Goal: Task Accomplishment & Management: Use online tool/utility

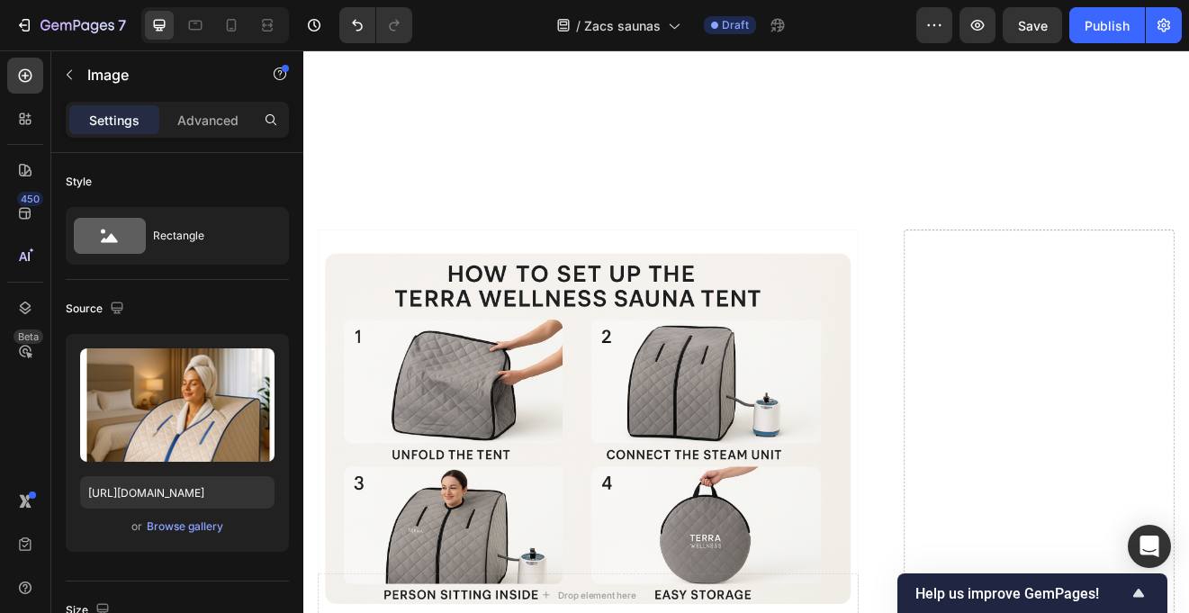
scroll to position [4584, 0]
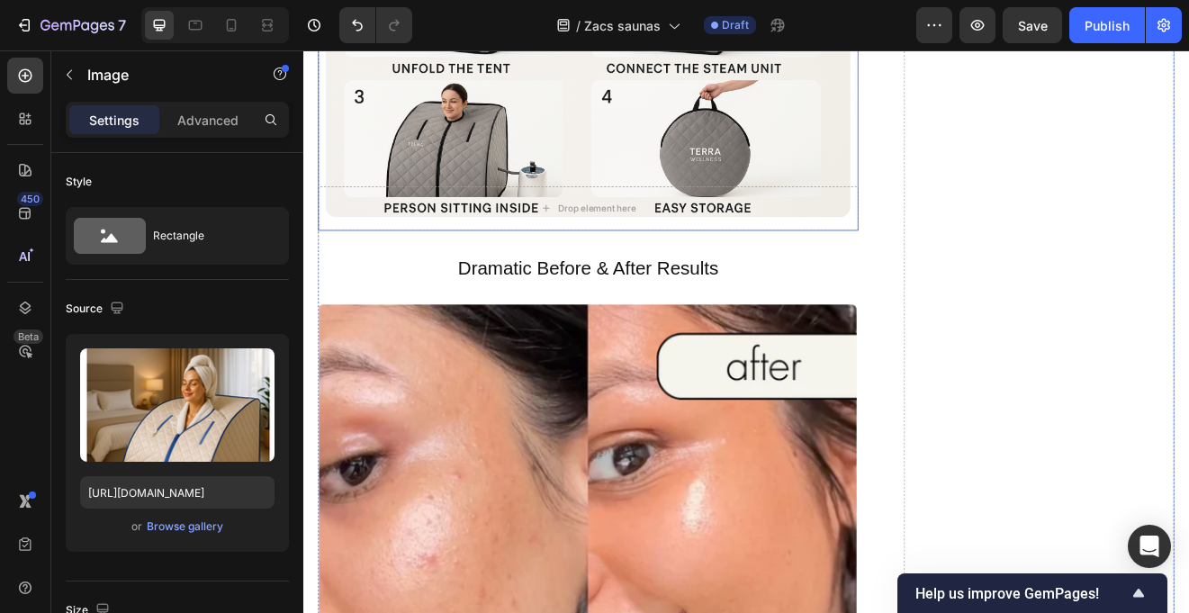
click at [517, 271] on div "Background Image" at bounding box center [650, 35] width 659 height 472
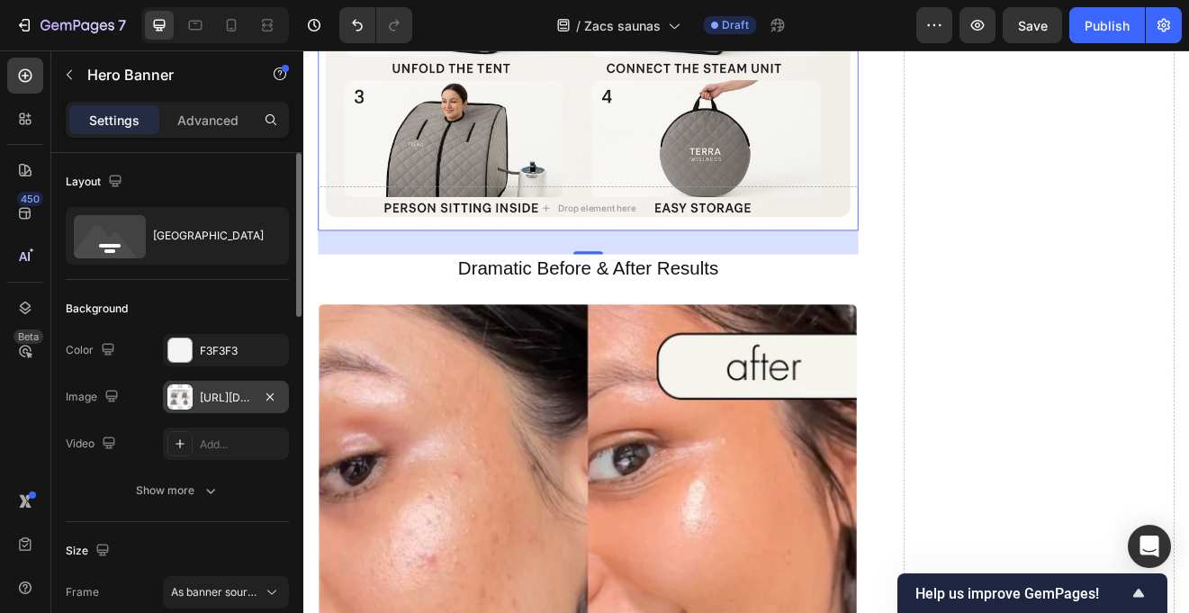
click at [194, 394] on div "[URL][DOMAIN_NAME]" at bounding box center [226, 397] width 126 height 32
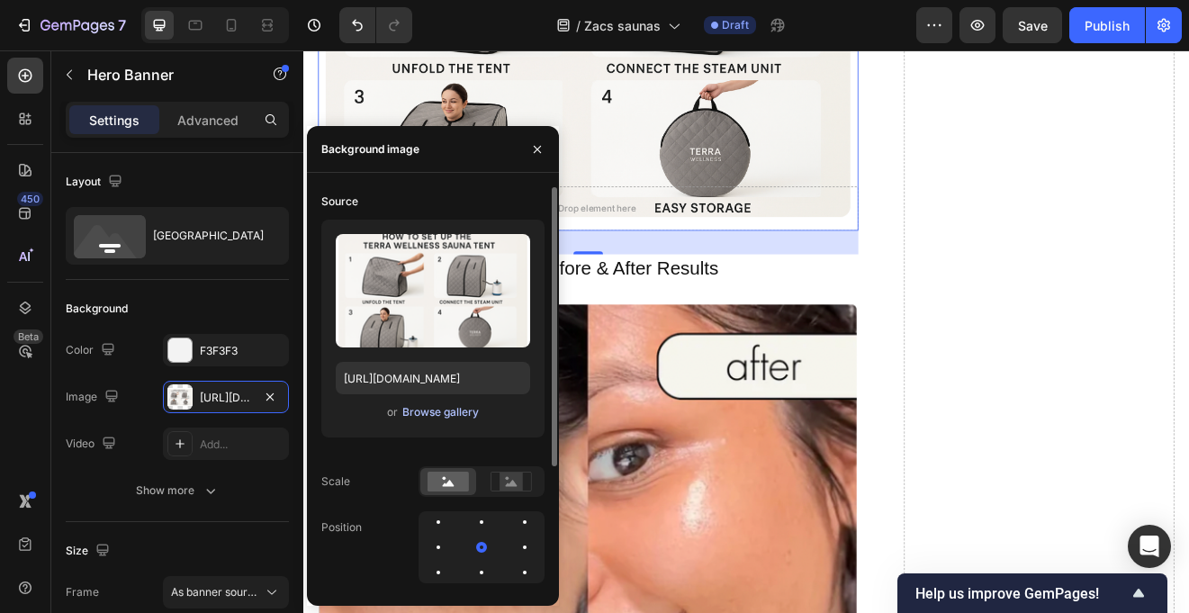
click at [413, 414] on div "Browse gallery" at bounding box center [440, 412] width 77 height 16
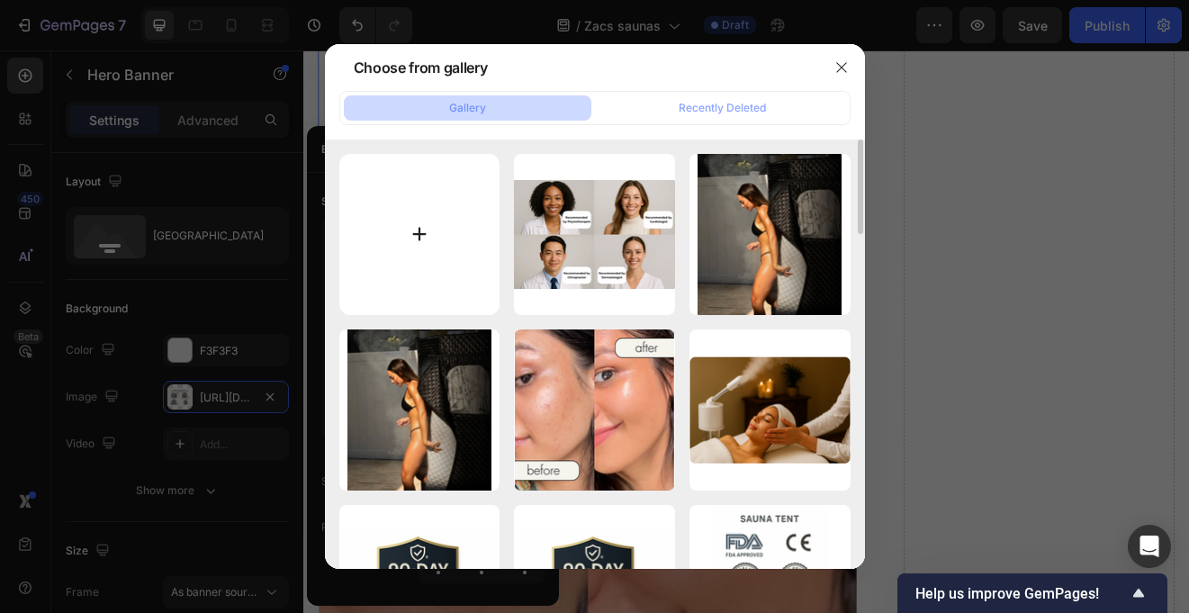
click at [418, 213] on input "file" at bounding box center [419, 234] width 161 height 161
type input "C:\fakepath\Screen Shot [DATE] 6.24.06 pm.png"
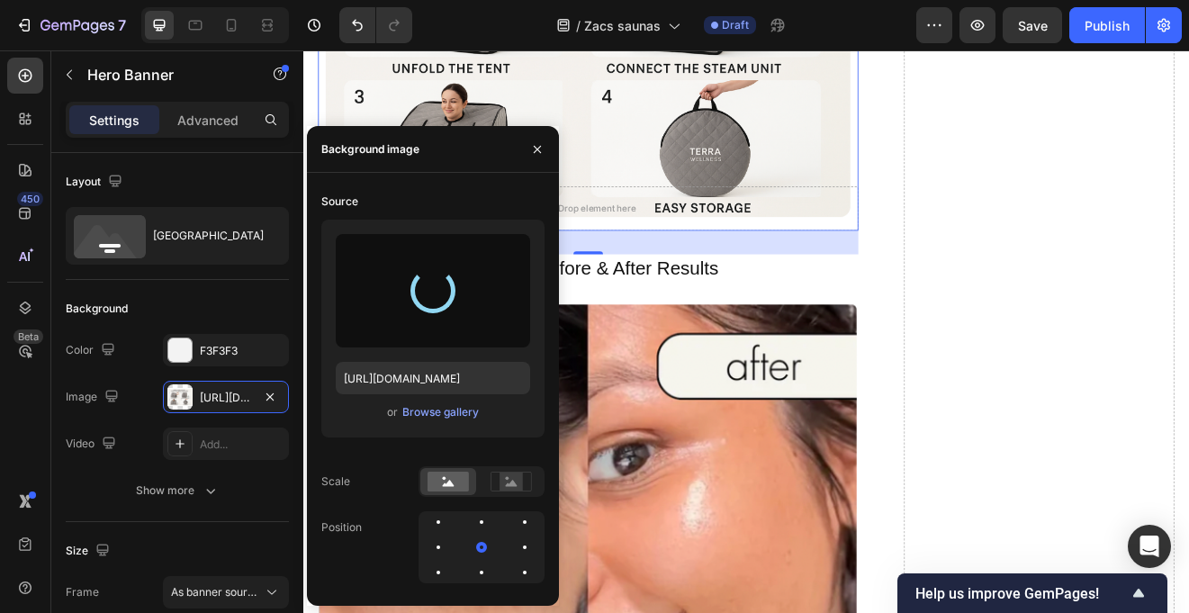
type input "[URL][DOMAIN_NAME]"
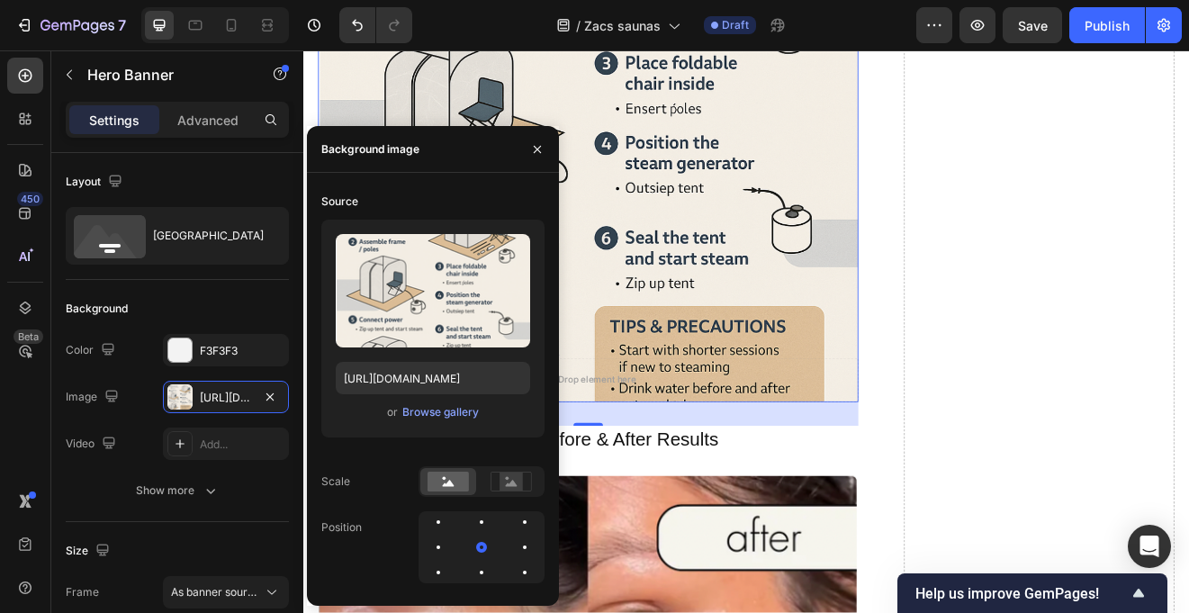
scroll to position [5006, 0]
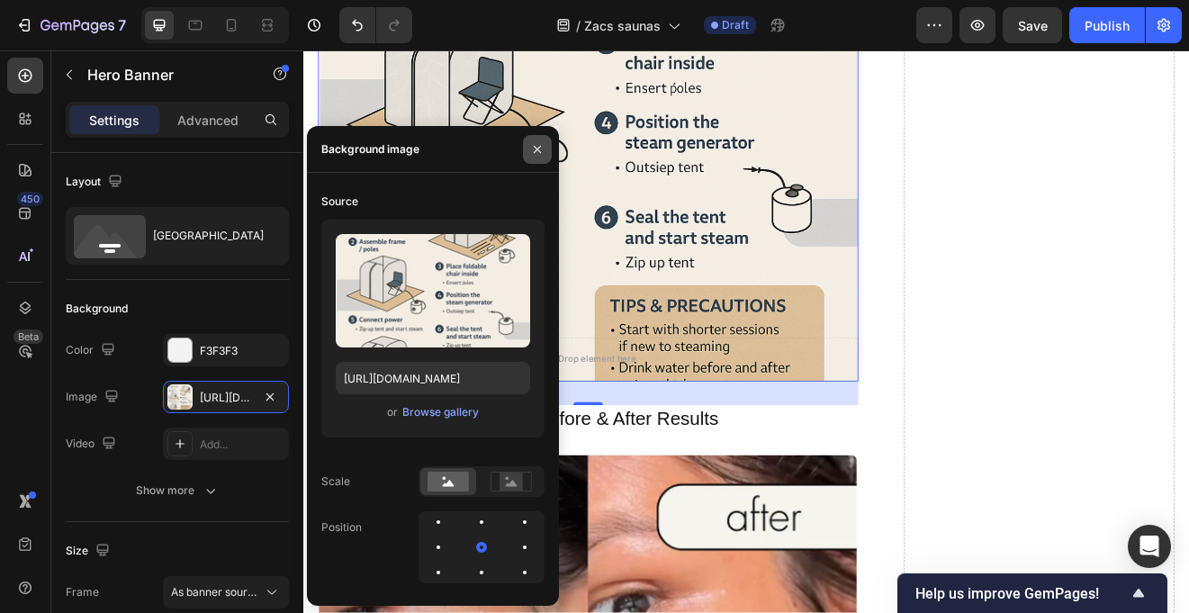
click at [532, 140] on button "button" at bounding box center [537, 149] width 29 height 29
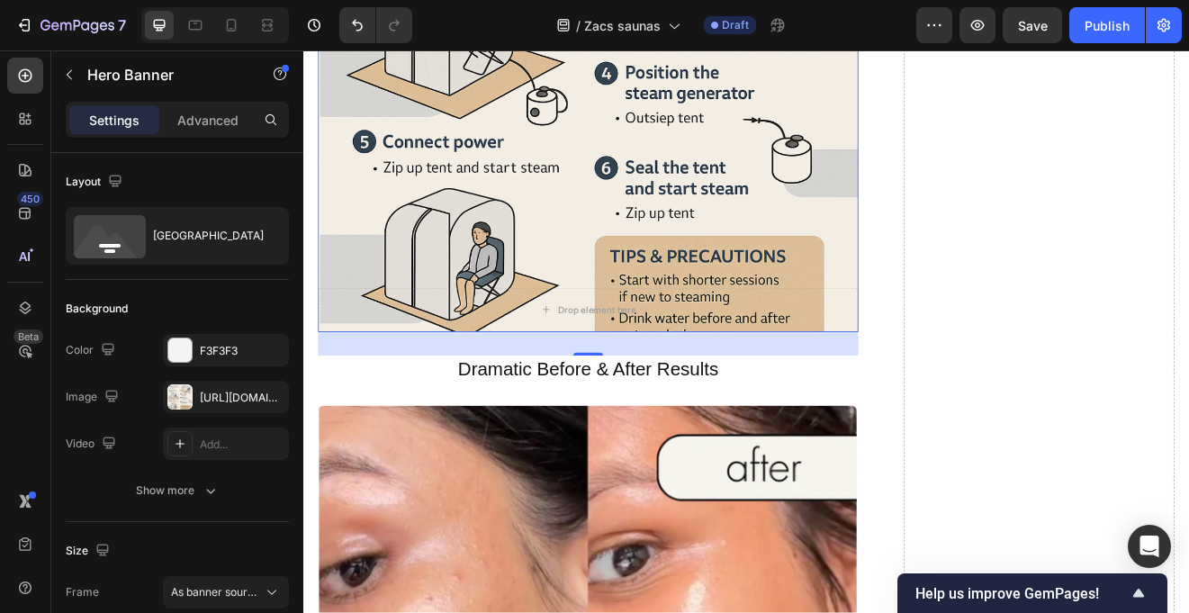
scroll to position [4863, 0]
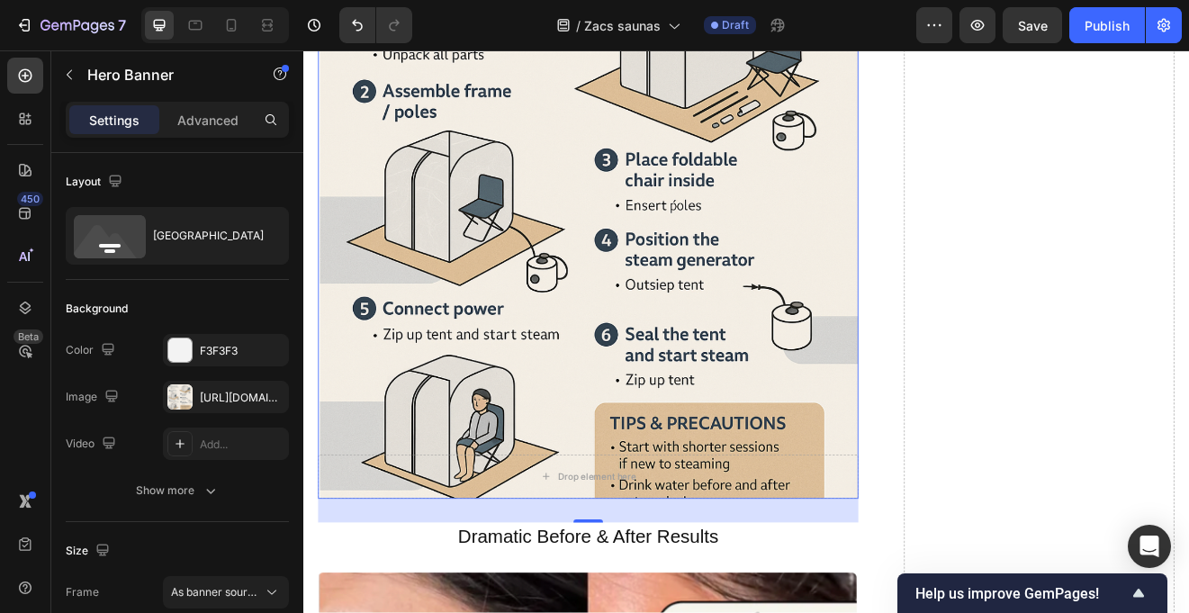
click at [583, 276] on div "Background Image" at bounding box center [650, 267] width 659 height 660
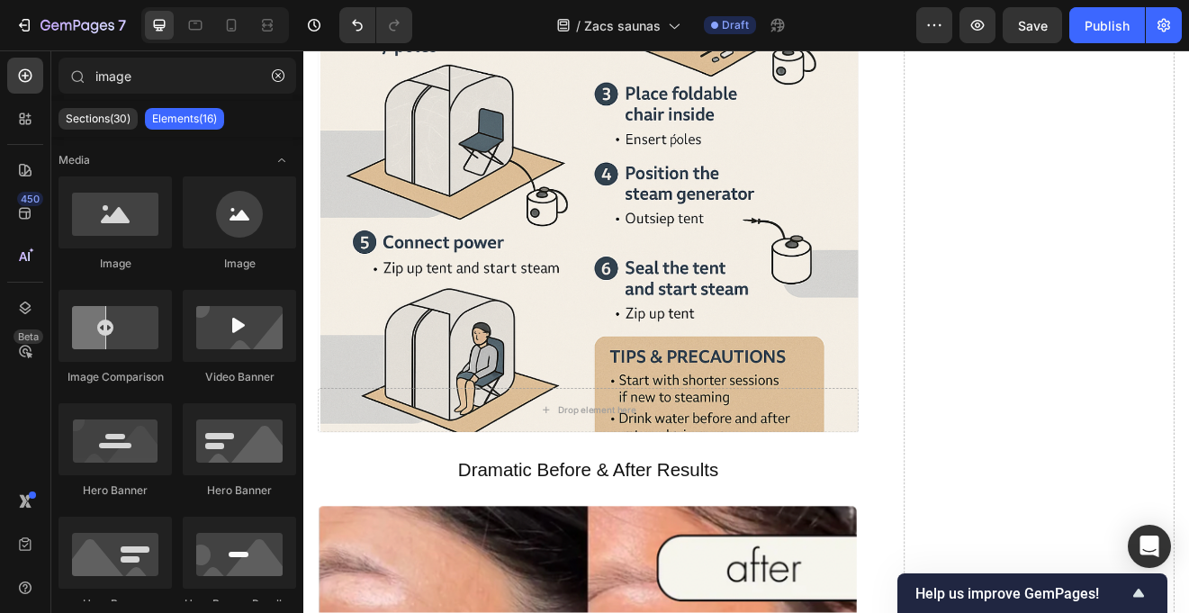
scroll to position [5391, 0]
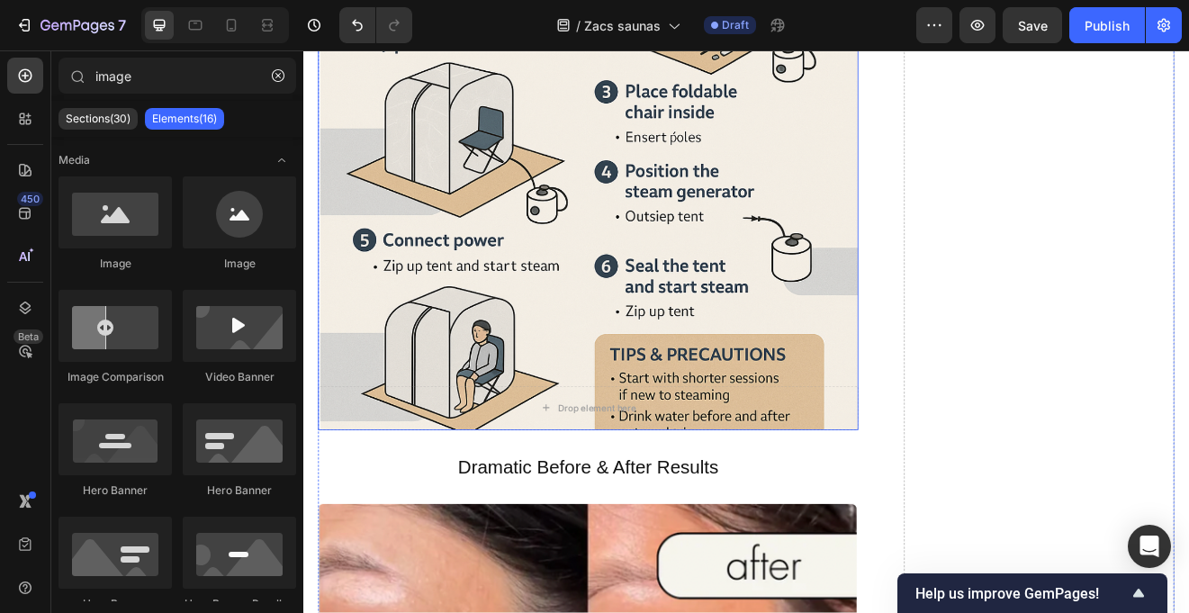
click at [603, 339] on div "Background Image" at bounding box center [650, 184] width 659 height 660
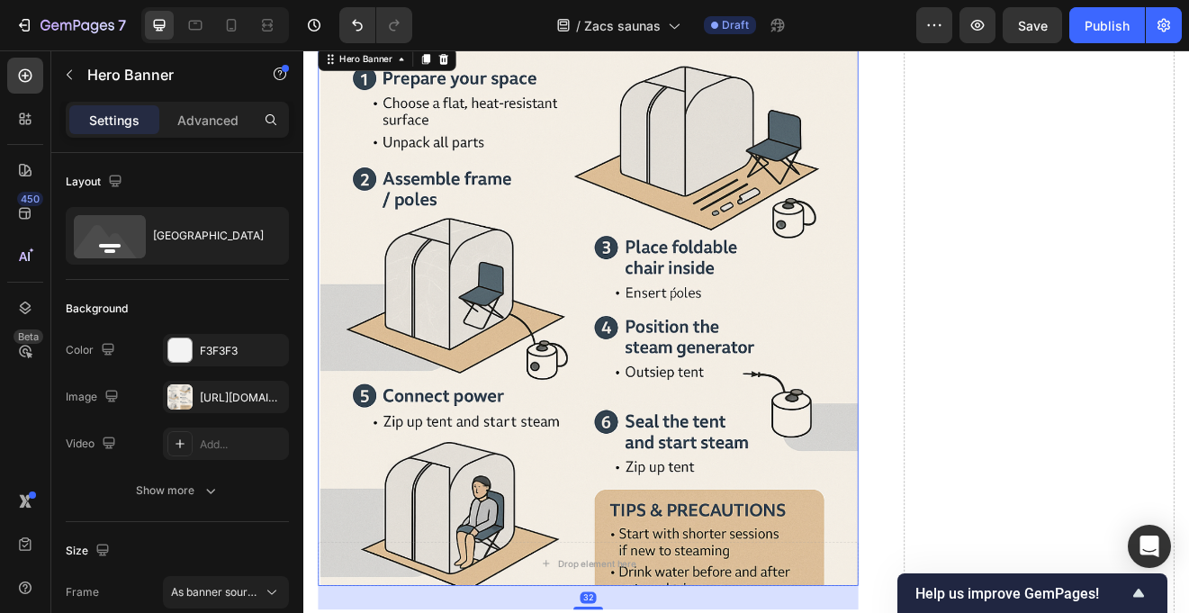
scroll to position [5141, 0]
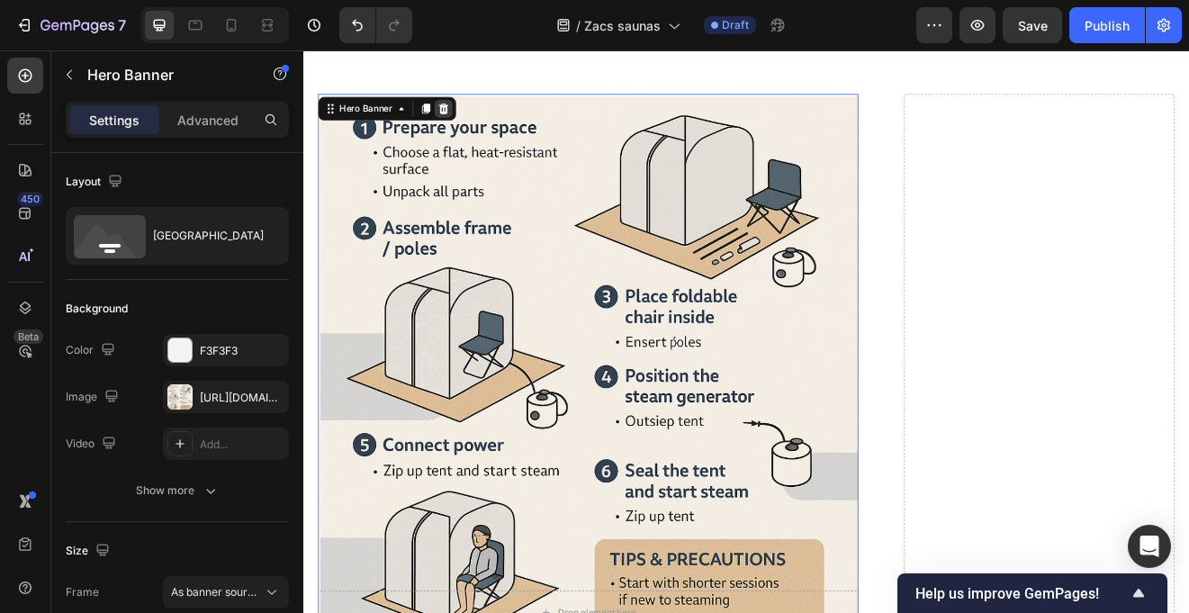
click at [474, 116] on icon at bounding box center [474, 122] width 14 height 14
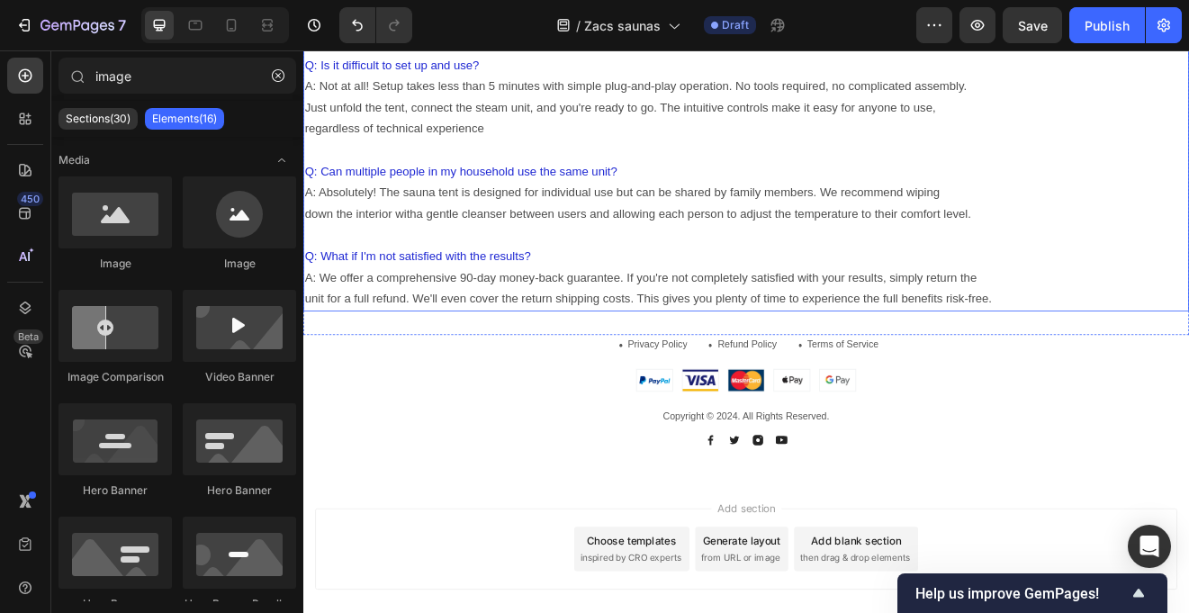
scroll to position [13469, 0]
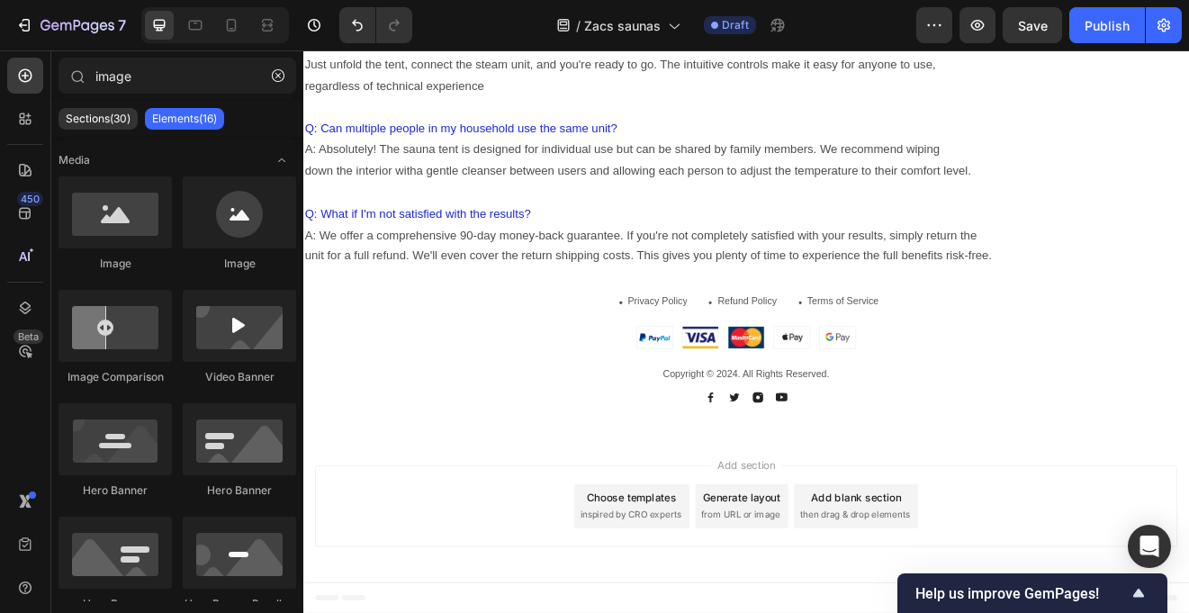
click at [567, 579] on div "Add section Choose templates inspired by CRO experts Generate layout from URL o…" at bounding box center [844, 606] width 1052 height 99
click at [593, 557] on div "Add section Choose templates inspired by CRO experts Generate layout from URL o…" at bounding box center [844, 606] width 1052 height 99
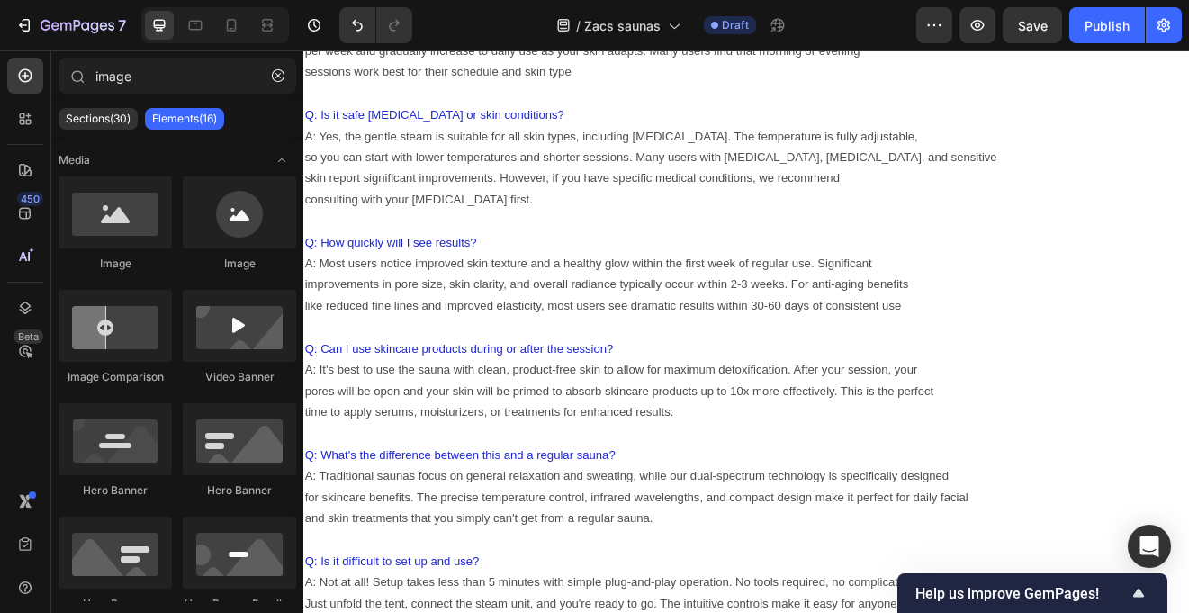
scroll to position [12408, 0]
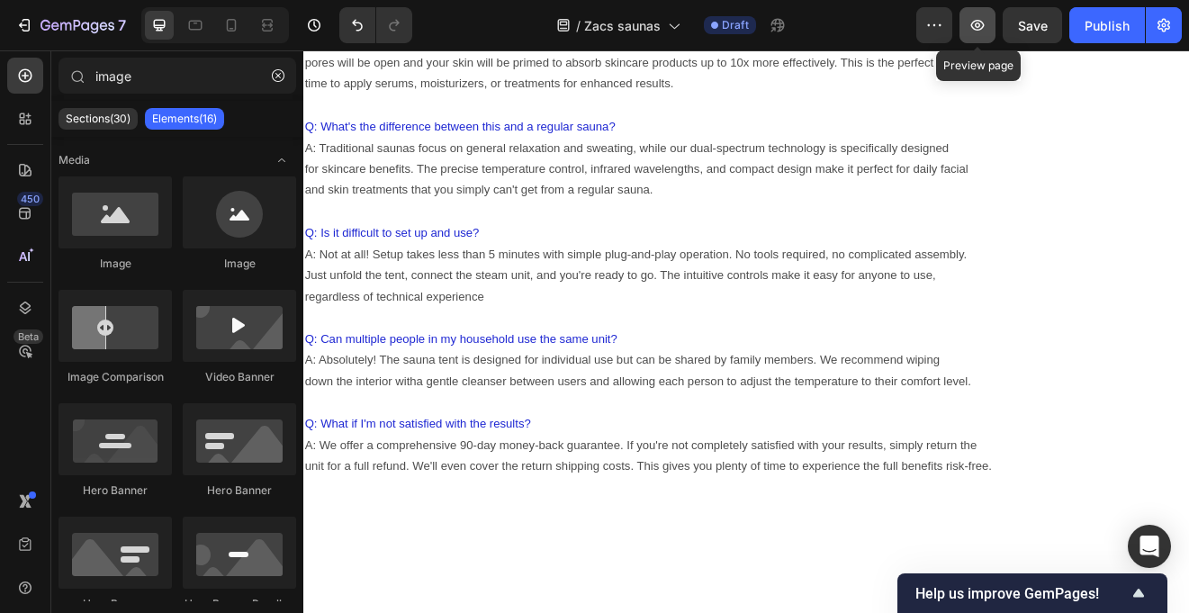
click at [967, 23] on button "button" at bounding box center [978, 25] width 36 height 36
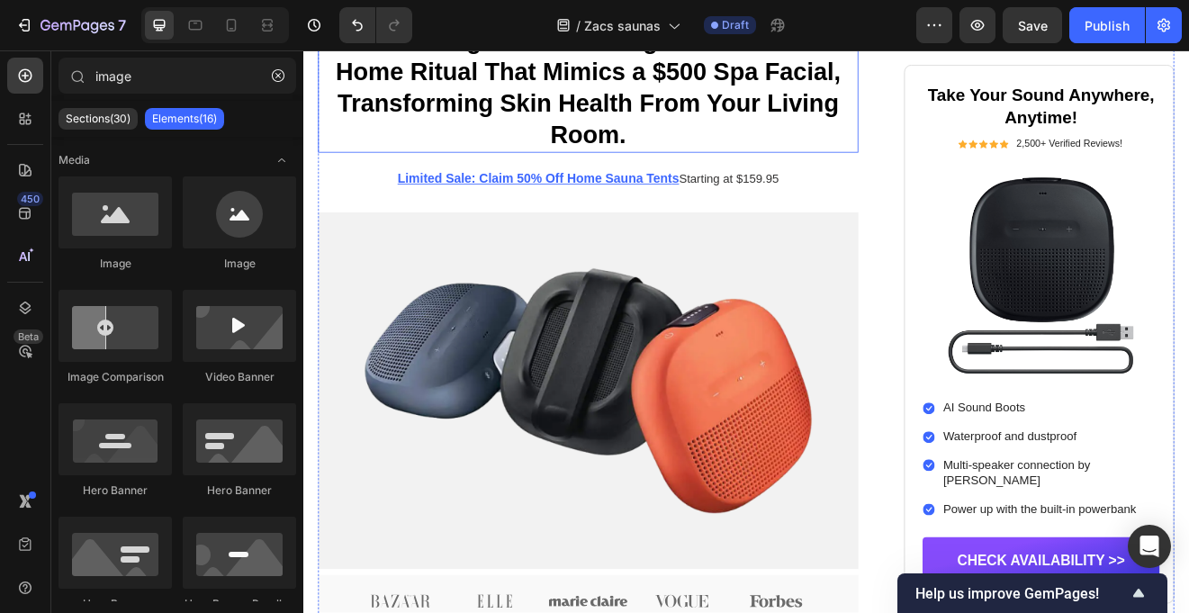
scroll to position [423, 0]
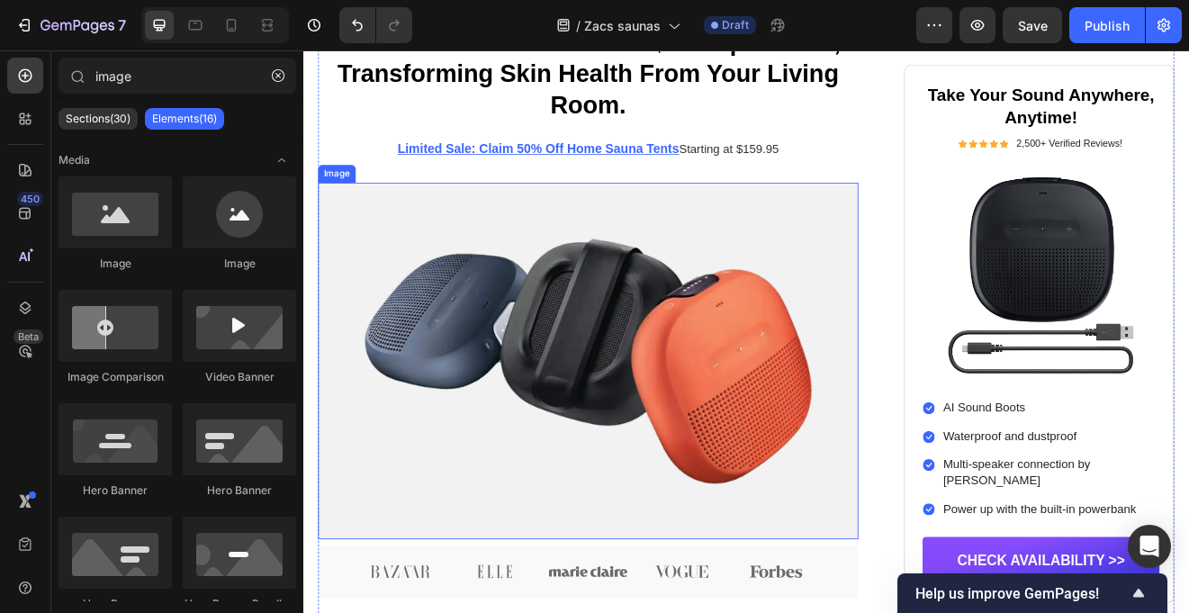
click at [613, 395] on img at bounding box center [650, 429] width 659 height 435
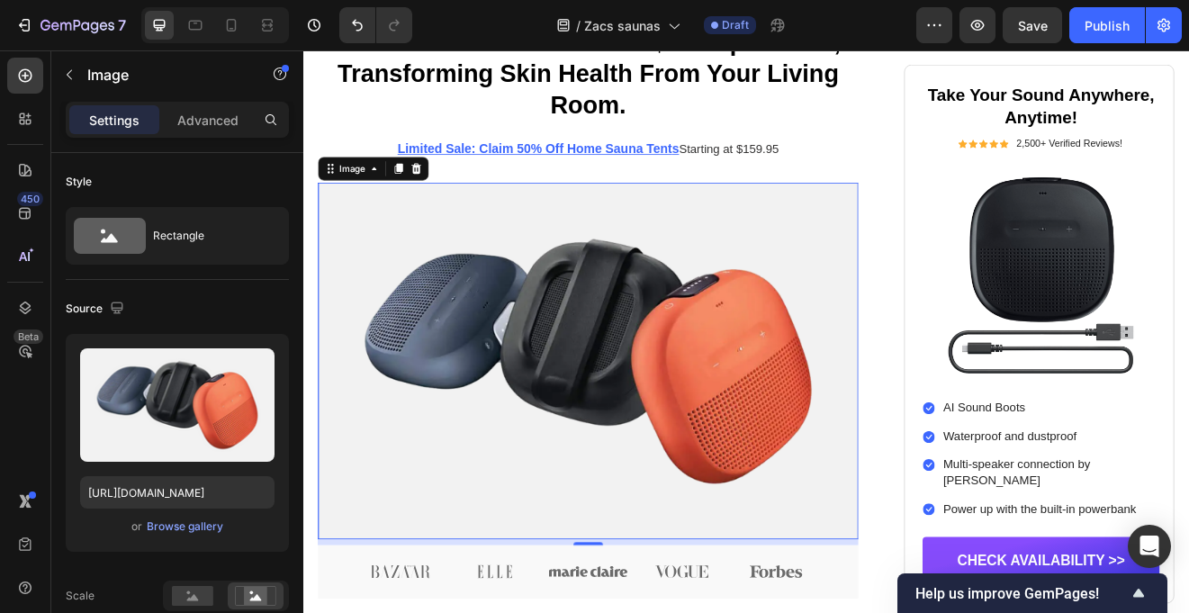
click at [428, 286] on img at bounding box center [650, 429] width 659 height 435
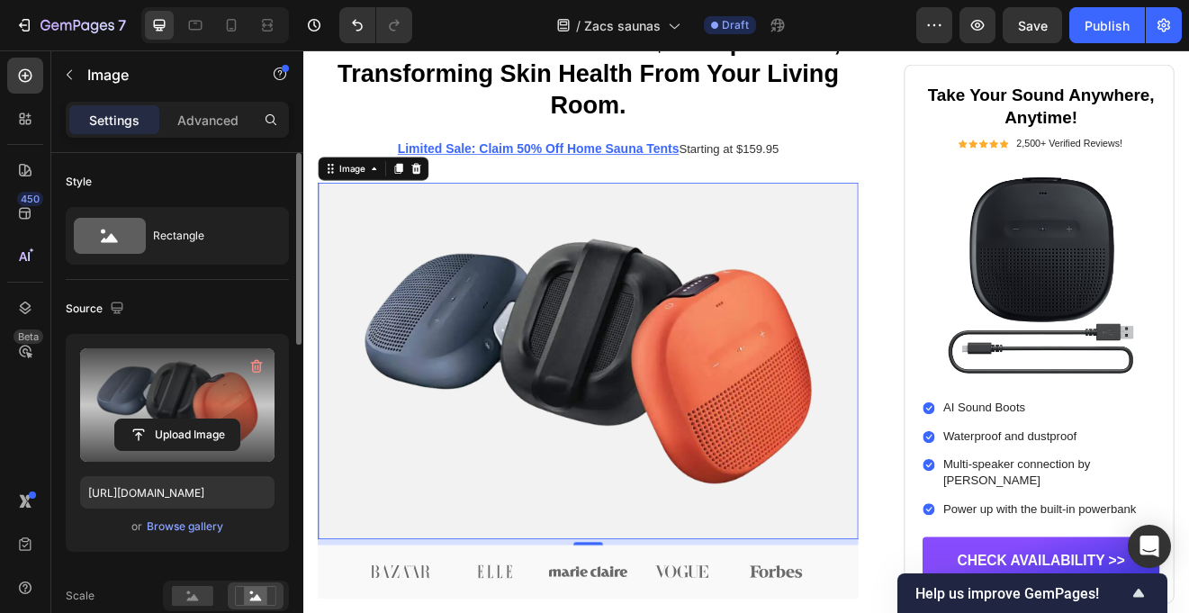
click at [197, 392] on label at bounding box center [177, 404] width 194 height 113
click at [197, 420] on input "file" at bounding box center [177, 435] width 124 height 31
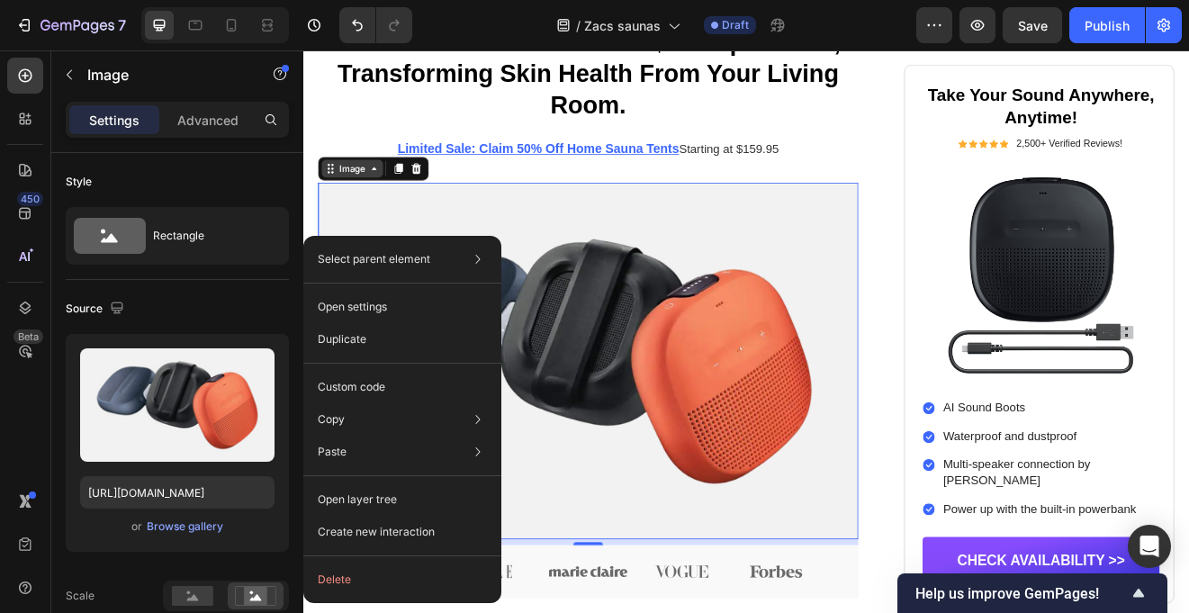
click at [394, 197] on icon at bounding box center [390, 195] width 14 height 14
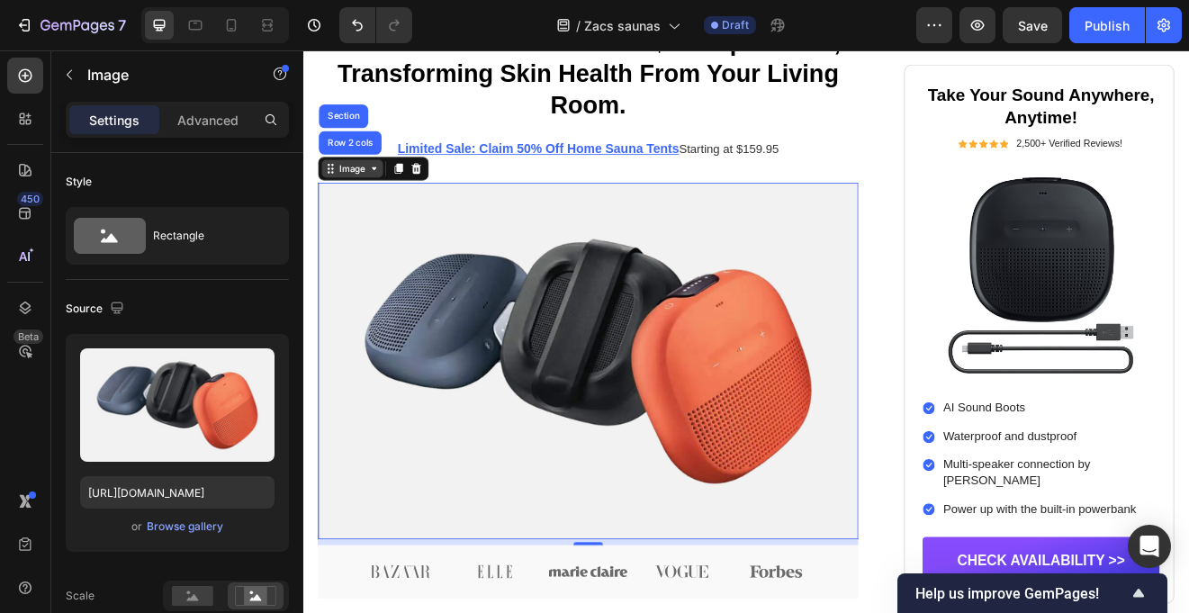
click at [393, 200] on icon at bounding box center [390, 195] width 14 height 14
click at [545, 350] on img at bounding box center [650, 429] width 659 height 435
click at [181, 522] on div "Browse gallery" at bounding box center [185, 527] width 77 height 16
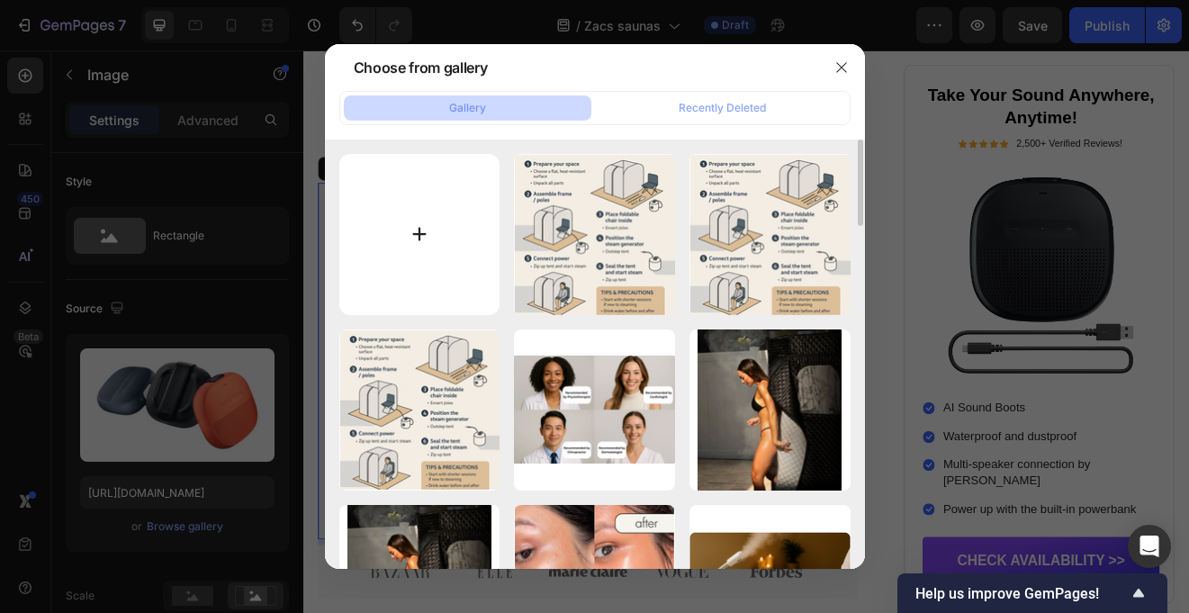
click at [420, 226] on input "file" at bounding box center [419, 234] width 161 height 161
type input "C:\fakepath\Screen Shot [DATE] 6.34.11 pm.png"
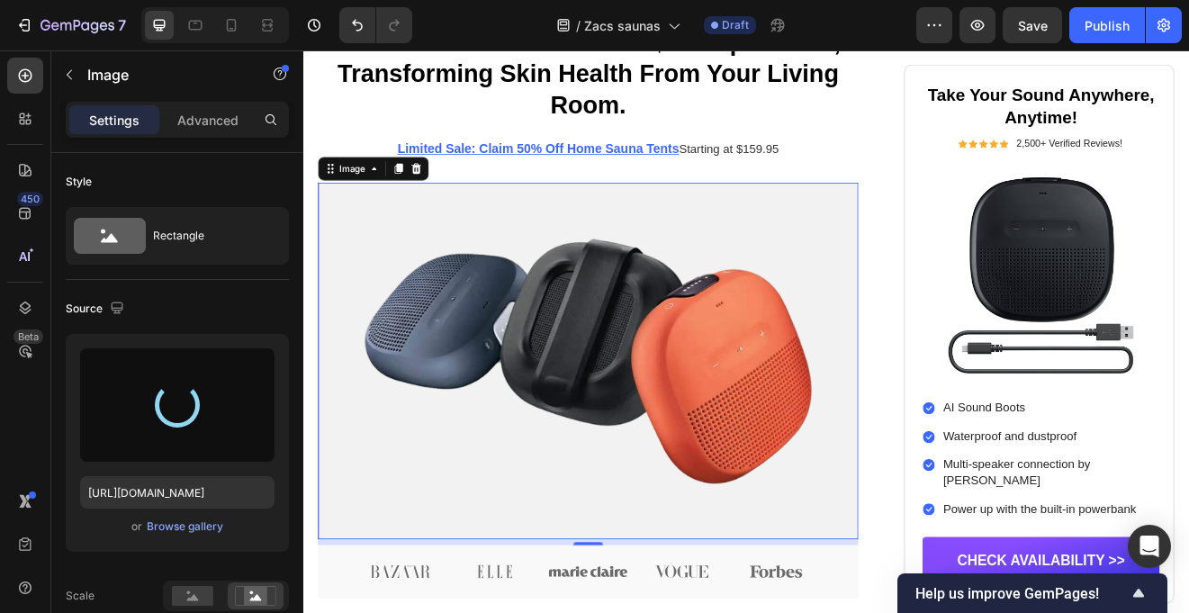
type input "[URL][DOMAIN_NAME]"
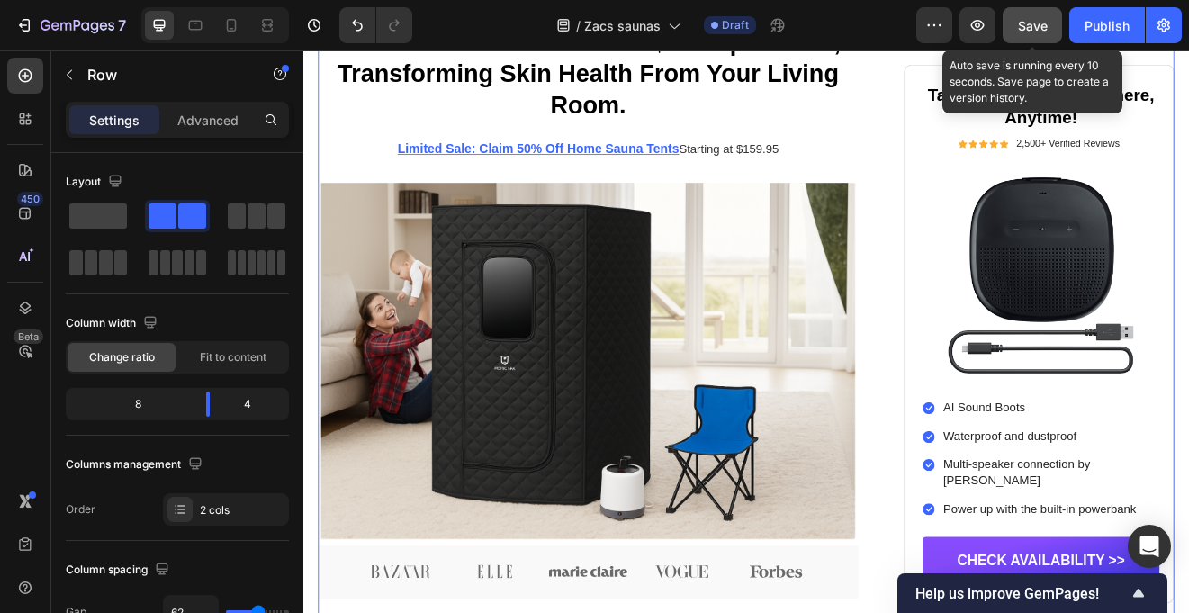
click at [1042, 21] on span "Save" at bounding box center [1033, 25] width 30 height 15
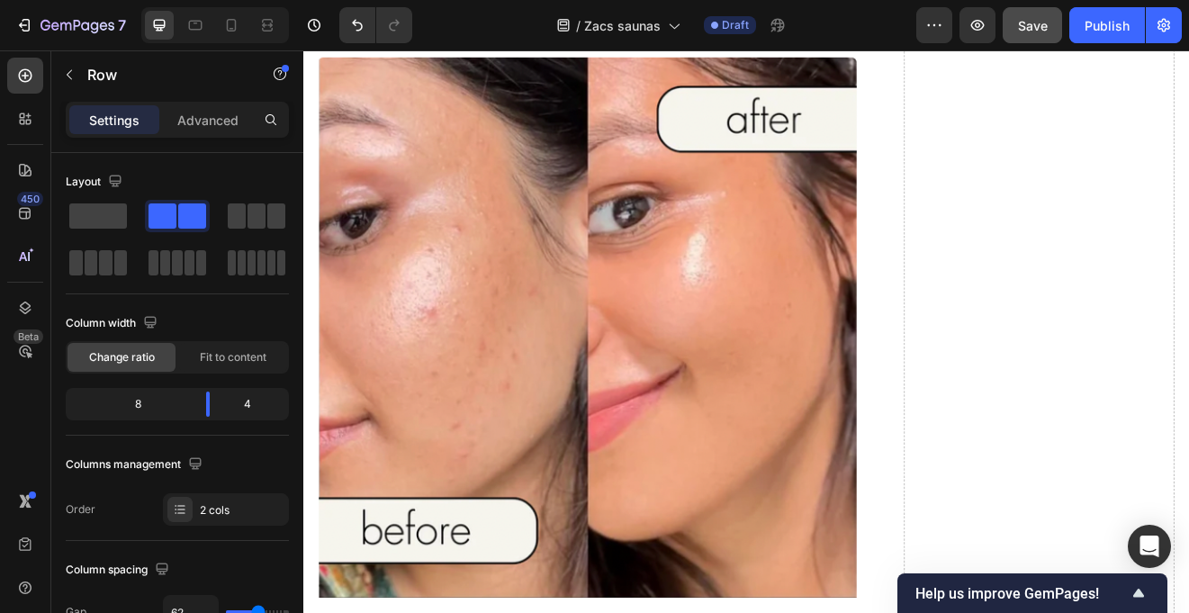
scroll to position [5295, 0]
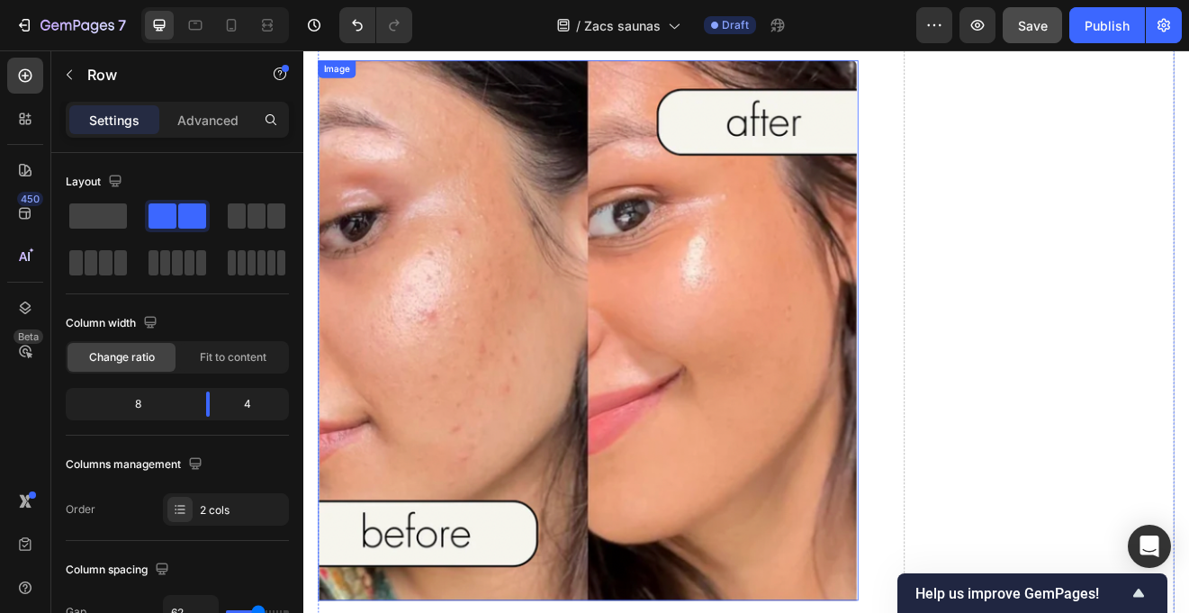
click at [470, 324] on img at bounding box center [650, 392] width 659 height 659
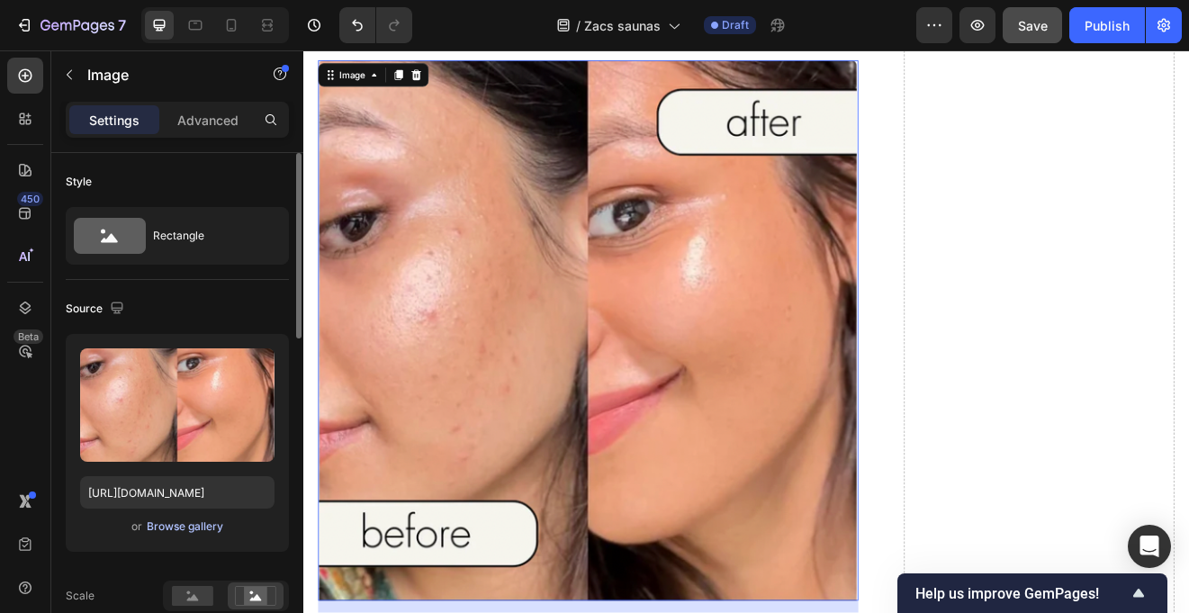
click at [178, 521] on div "Browse gallery" at bounding box center [185, 527] width 77 height 16
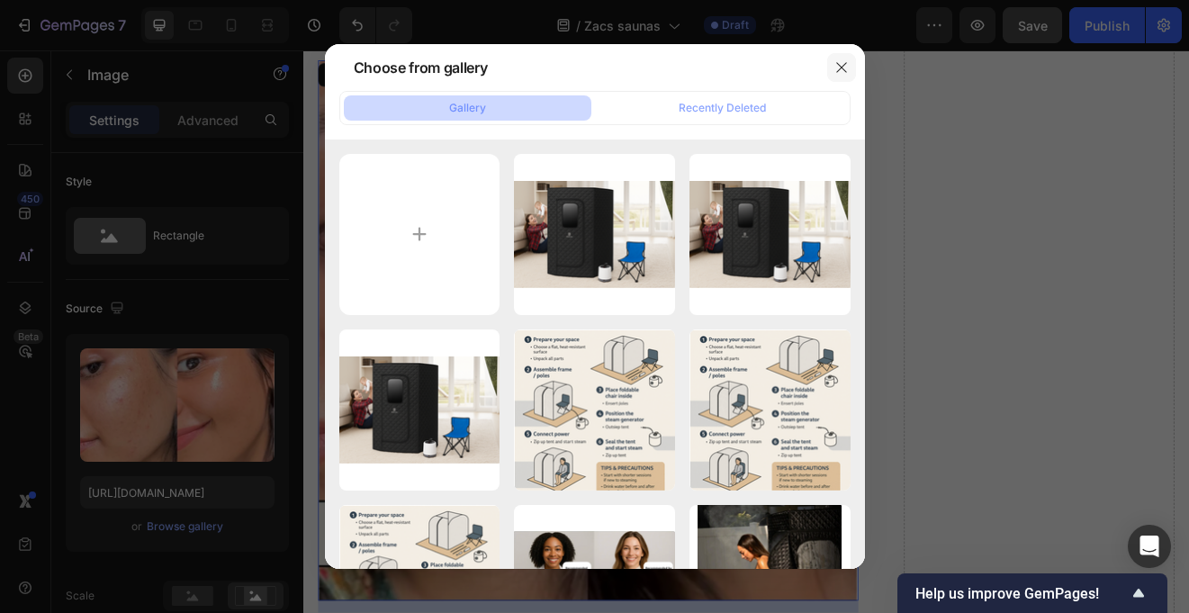
click at [842, 68] on icon "button" at bounding box center [842, 67] width 14 height 14
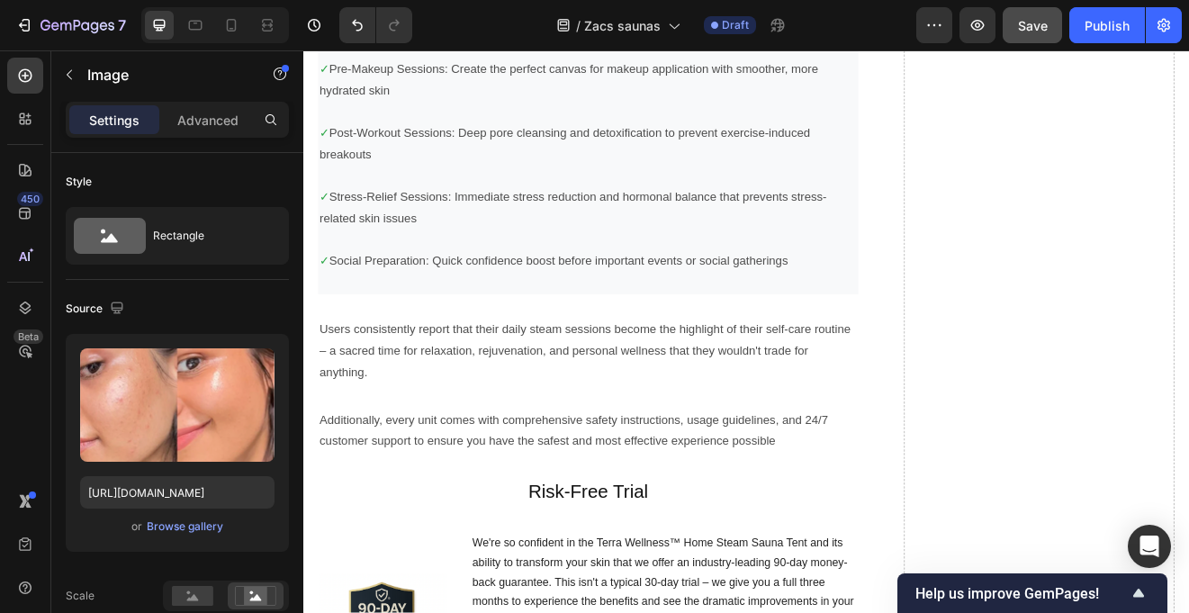
scroll to position [10252, 0]
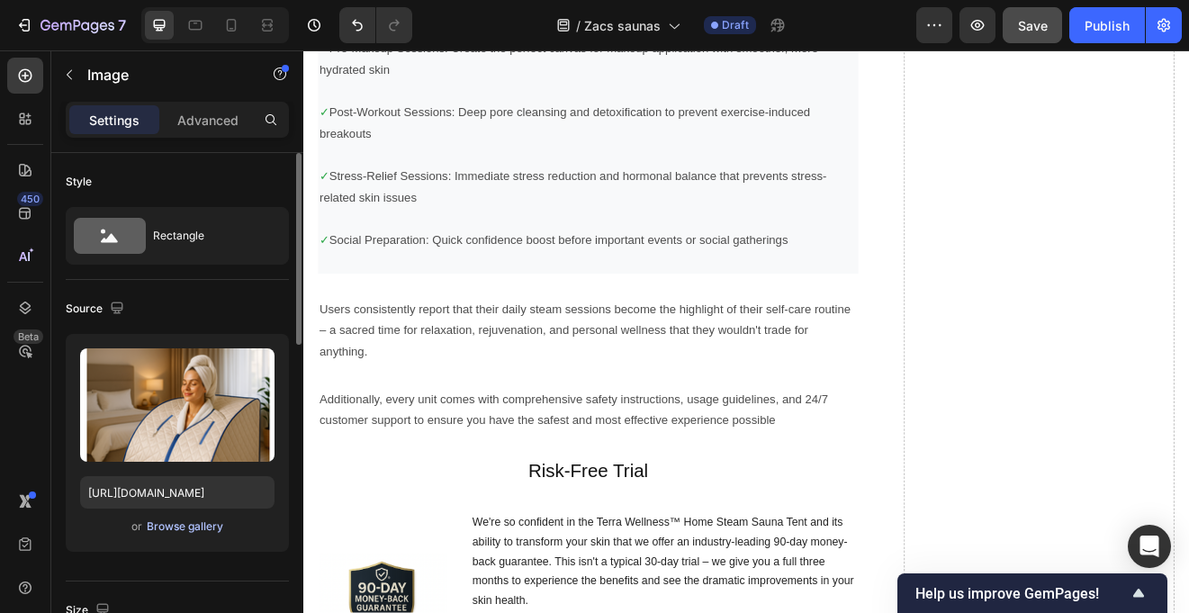
click at [170, 525] on div "Browse gallery" at bounding box center [185, 527] width 77 height 16
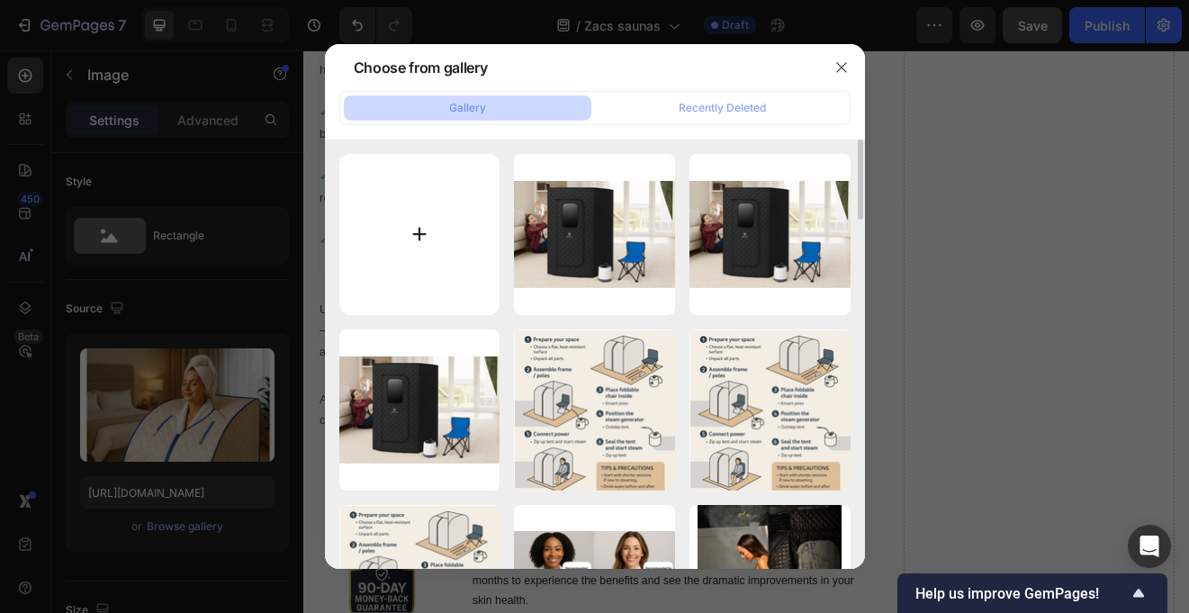
click at [416, 232] on input "file" at bounding box center [419, 234] width 161 height 161
type input "C:\fakepath\Screen Shot [DATE] 6.51.27 pm.png"
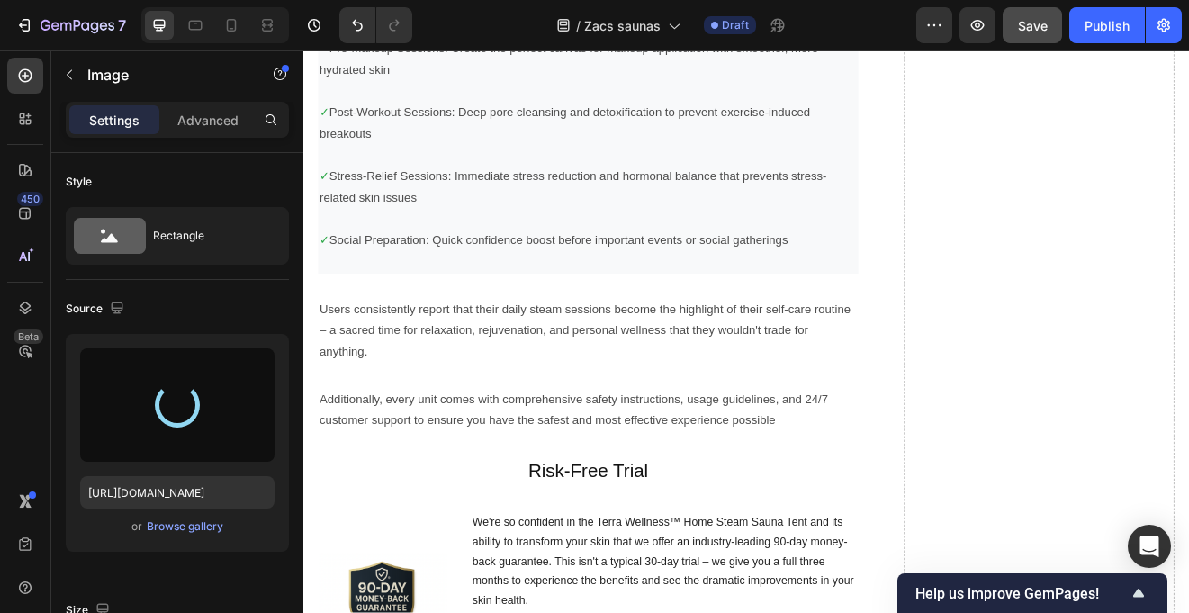
type input "[URL][DOMAIN_NAME]"
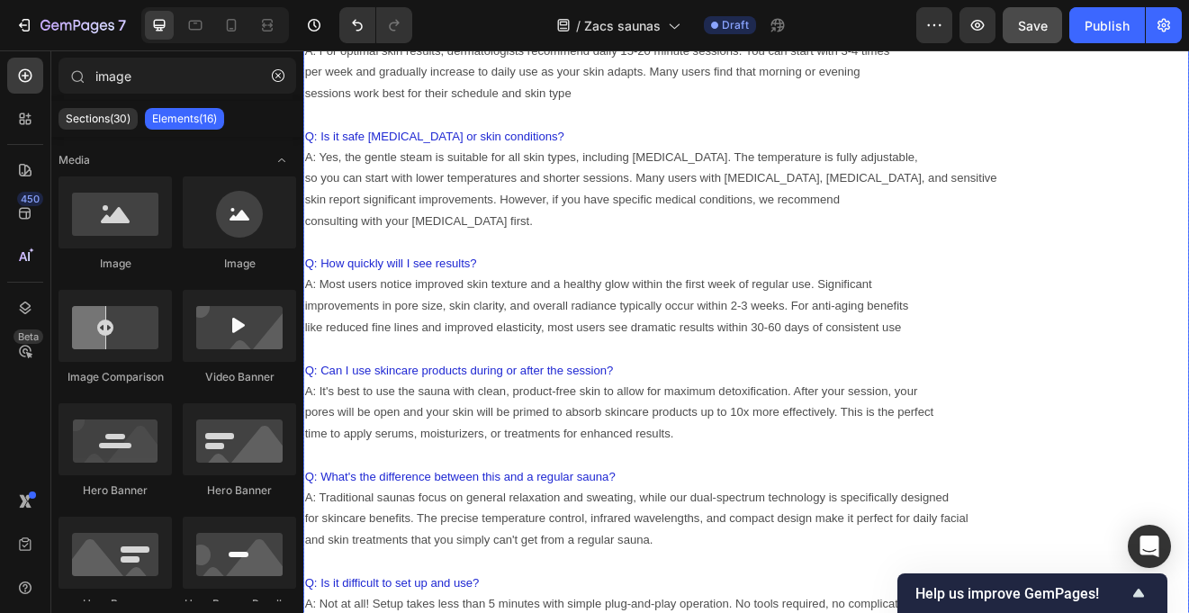
scroll to position [12828, 0]
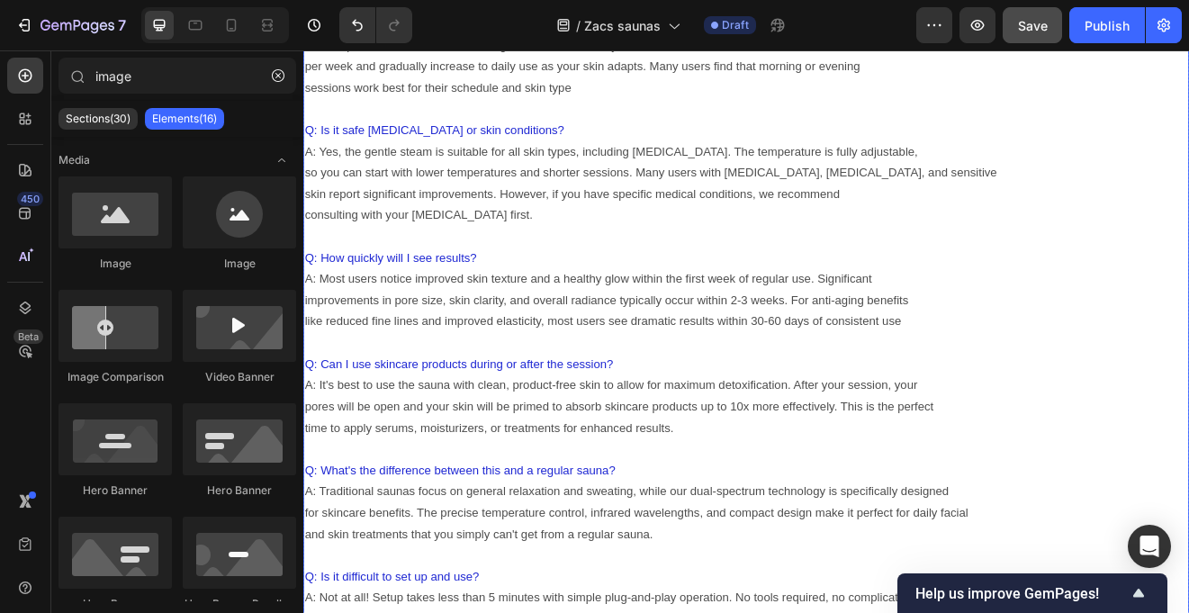
click at [990, 357] on p "improvements in pore size, skin clarity, and overall radiance typically occur w…" at bounding box center [843, 356] width 1077 height 26
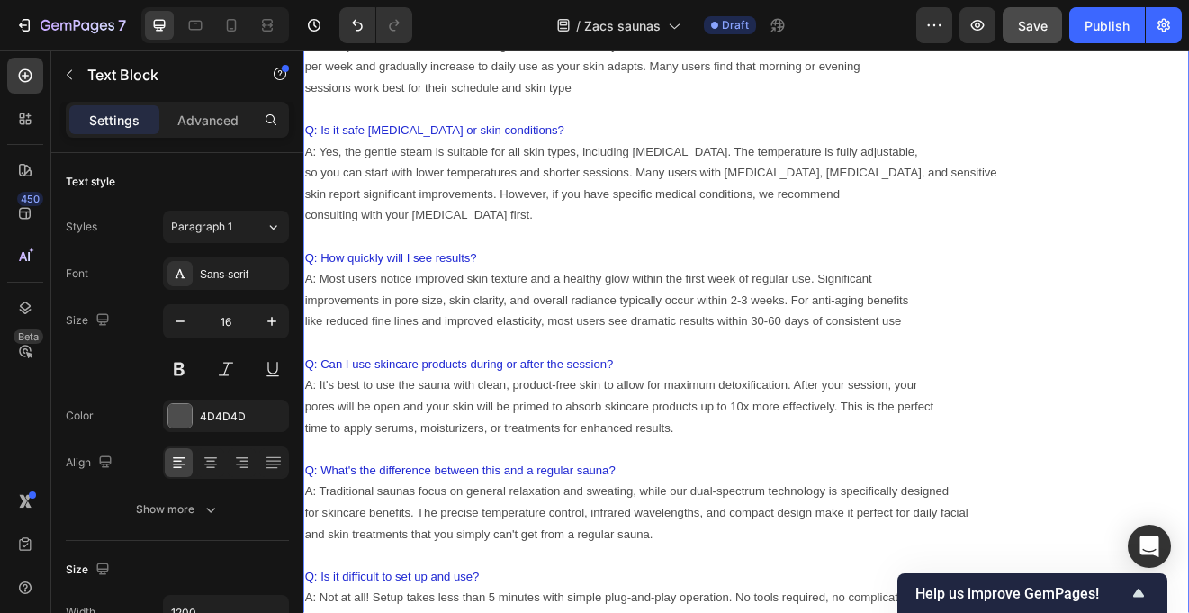
click at [991, 354] on p "improvements in pore size, skin clarity, and overall radiance typically occur w…" at bounding box center [843, 356] width 1077 height 26
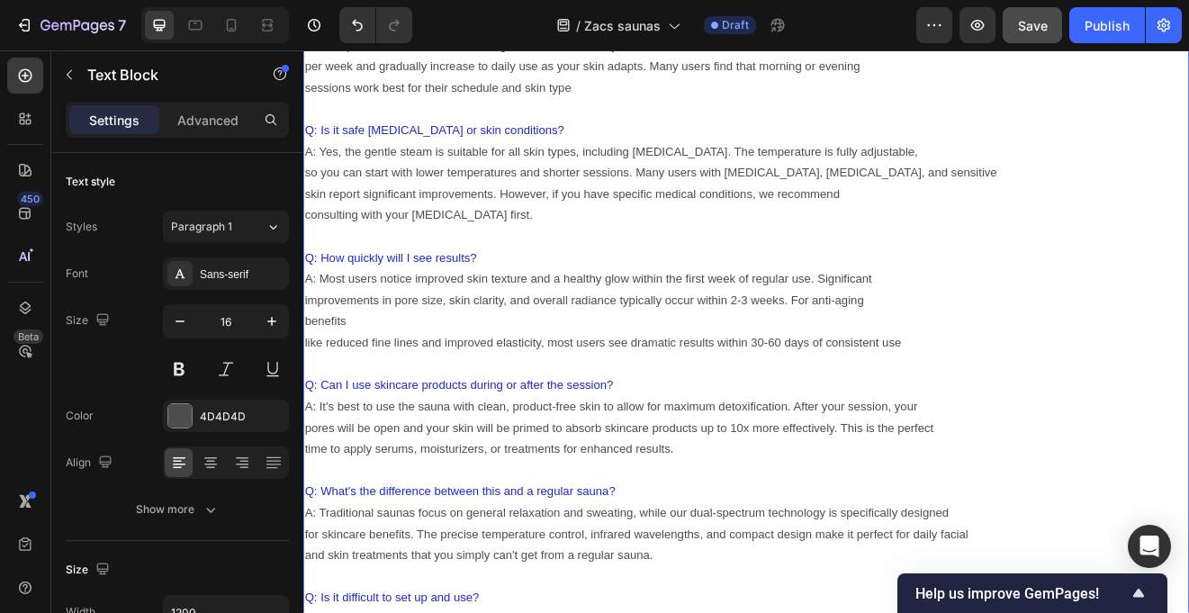
click at [311, 411] on p "like reduced fine lines and improved elasticity, most users see dramatic result…" at bounding box center [843, 408] width 1077 height 26
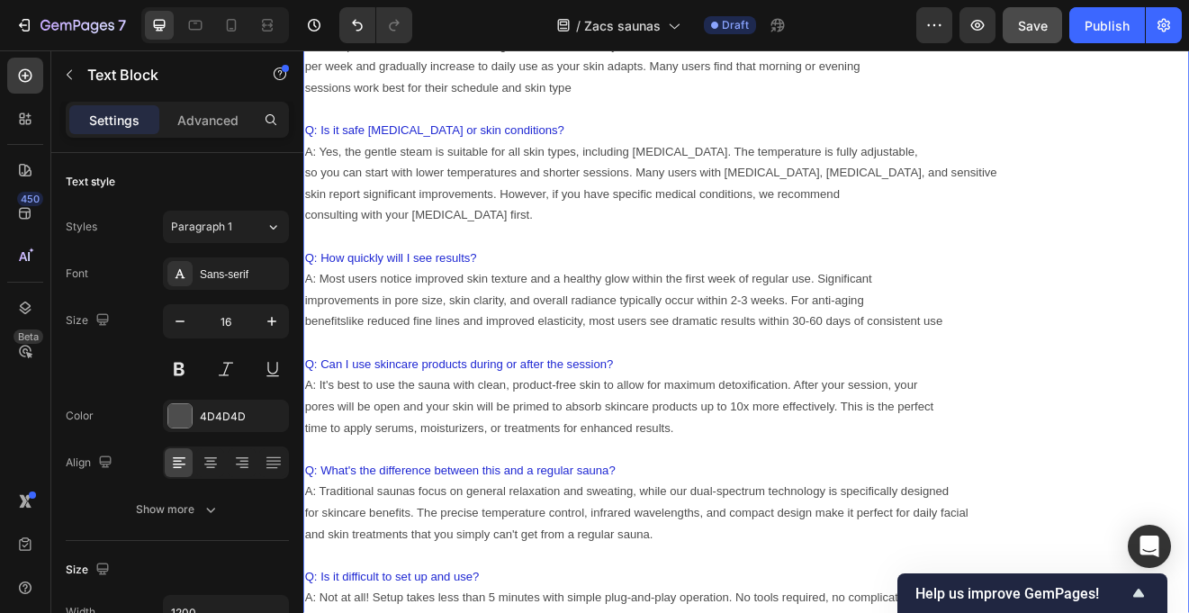
click at [989, 384] on p "benefitslike reduced fine lines and improved elasticity, most users see dramati…" at bounding box center [843, 382] width 1077 height 26
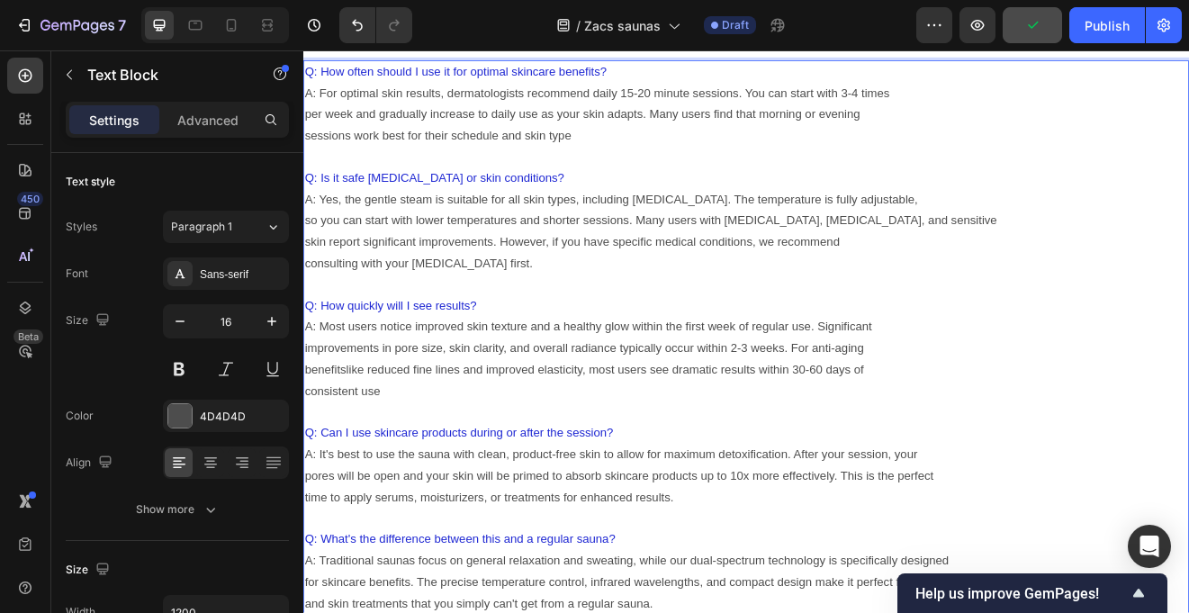
scroll to position [12773, 0]
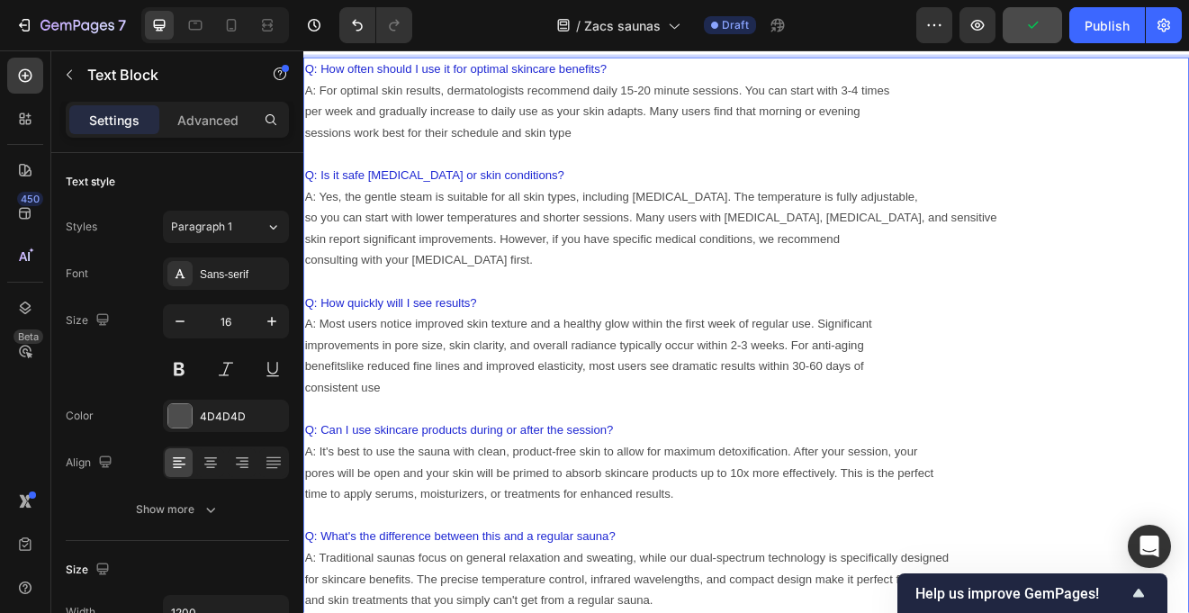
click at [1020, 543] on p "A: It's best to use the sauna with clean, product-free skin to allow for maximu…" at bounding box center [843, 541] width 1077 height 26
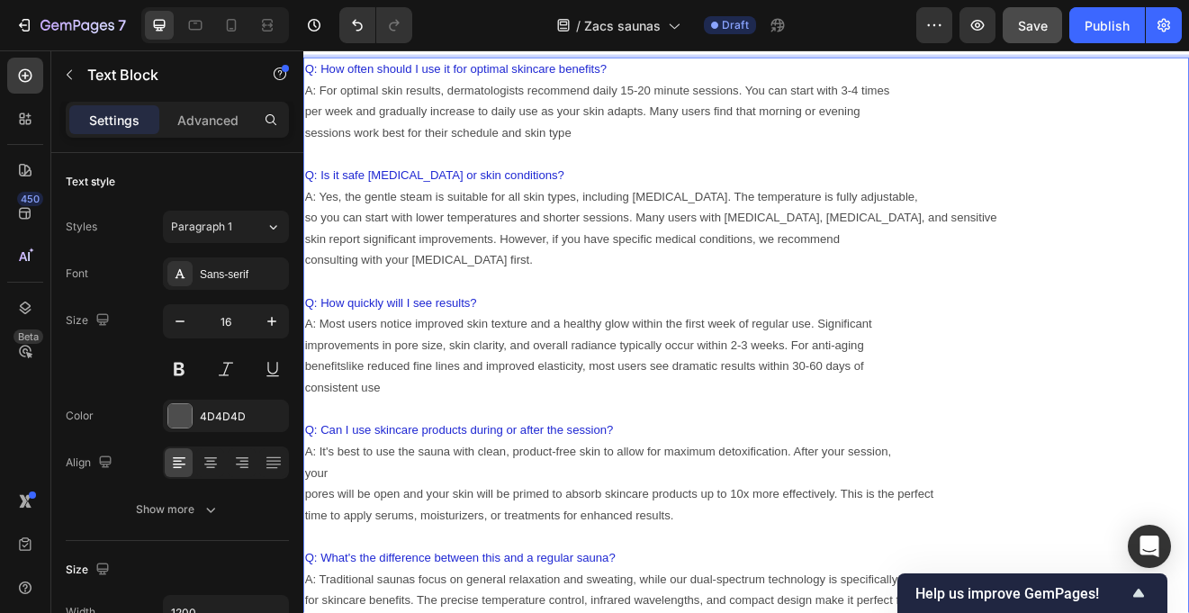
click at [311, 596] on p "pores will be open and your skin will be primed to absorb skincare products up …" at bounding box center [843, 593] width 1077 height 26
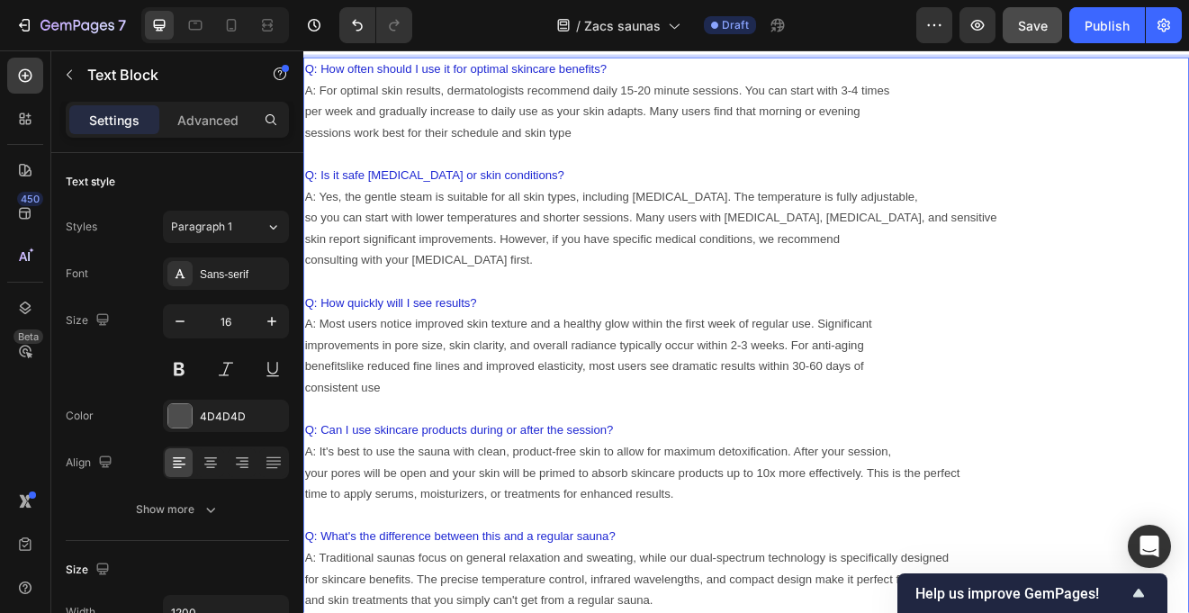
click at [1020, 569] on p "your pores will be open and your skin will be primed to absorb skincare product…" at bounding box center [843, 567] width 1077 height 26
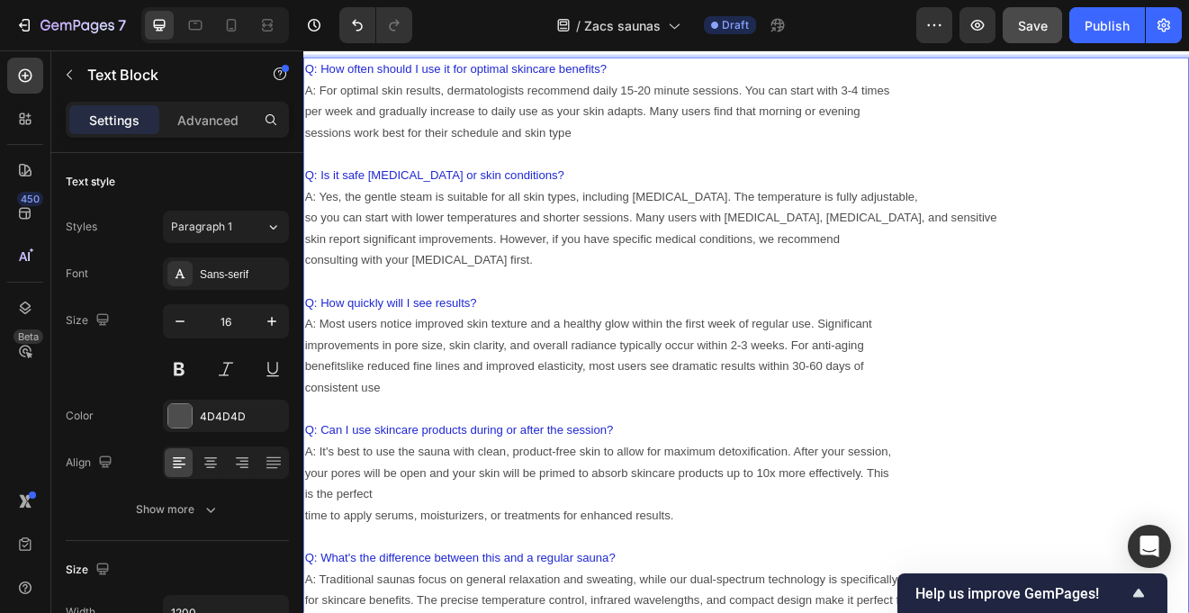
click at [311, 612] on p "time to apply serums, moisturizers, or treatments for enhanced results." at bounding box center [843, 619] width 1077 height 26
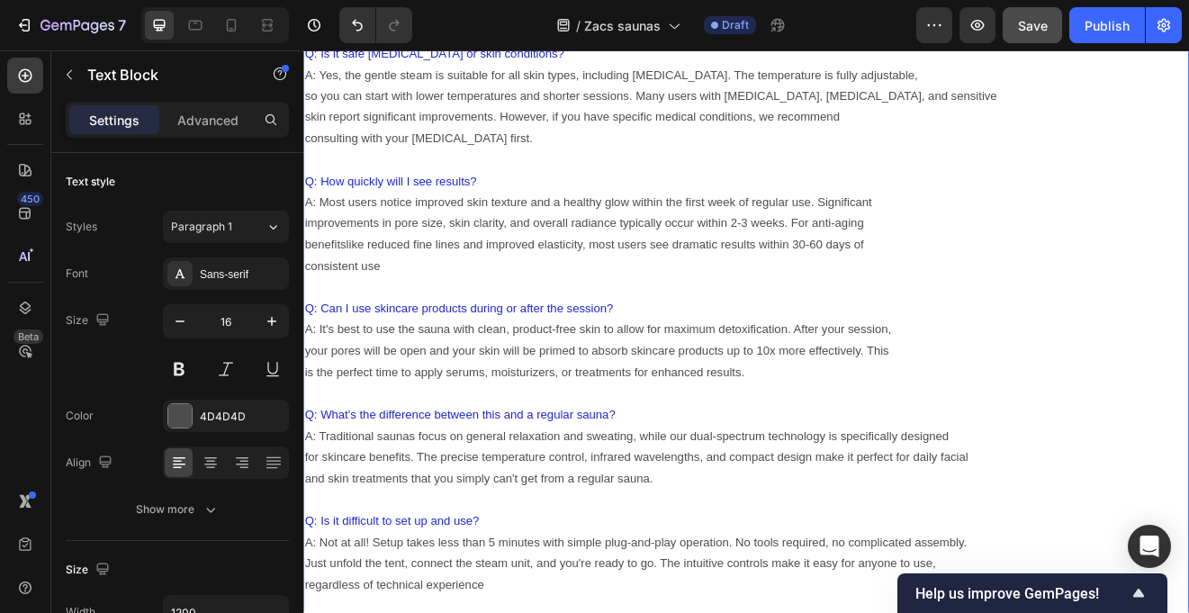
scroll to position [12943, 0]
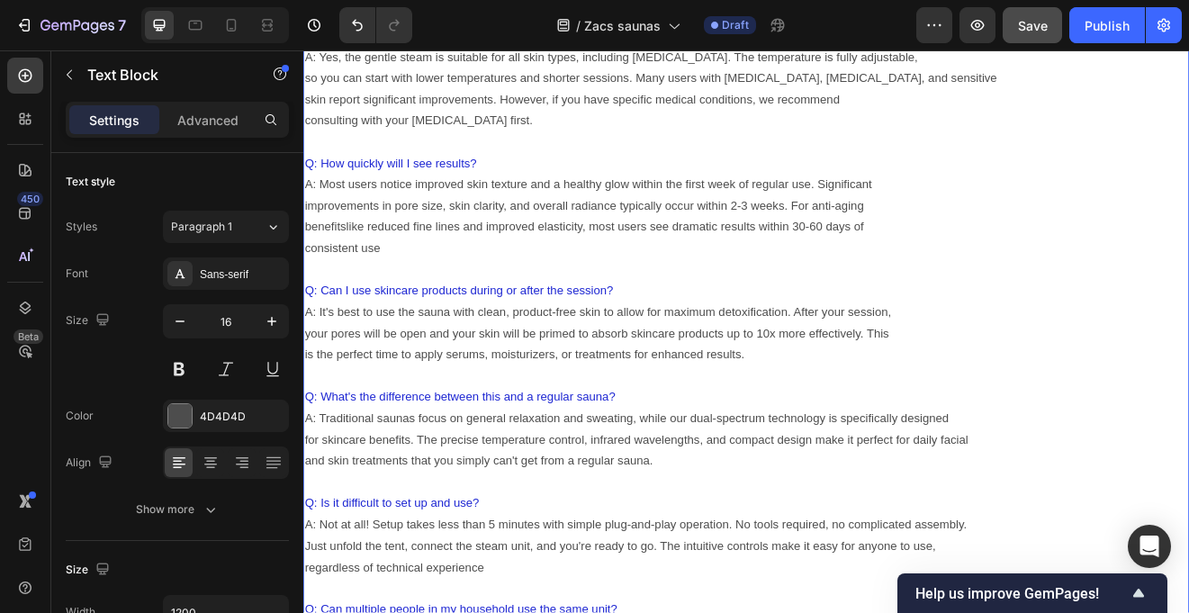
click at [1027, 498] on p "A: Traditional saunas focus on general relaxation and sweating, while our dual-…" at bounding box center [843, 500] width 1077 height 26
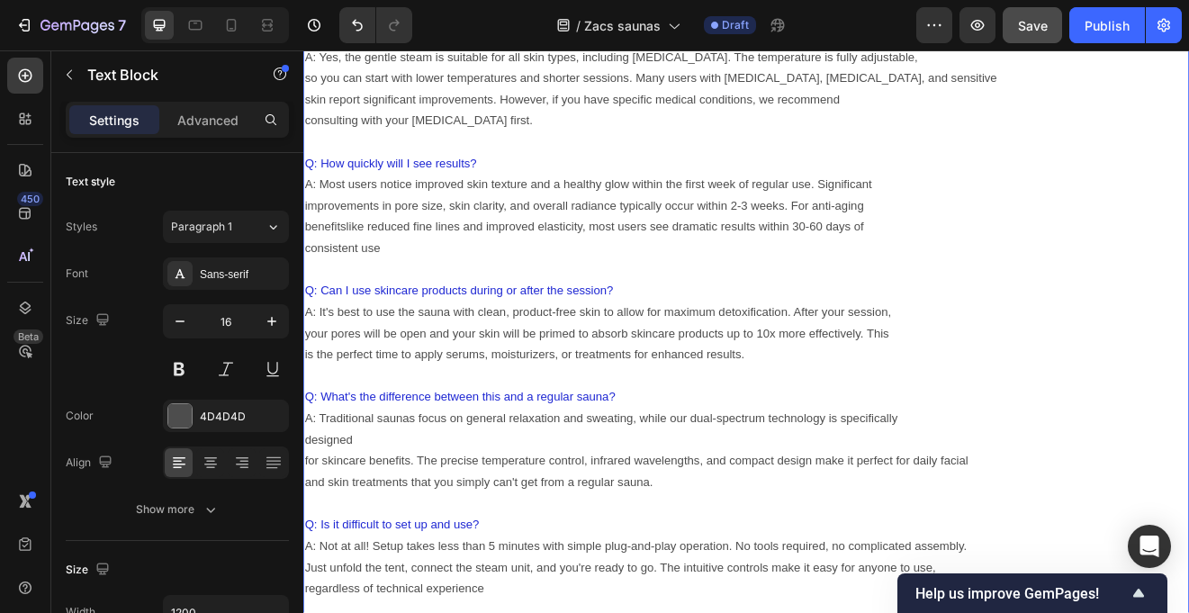
click at [310, 555] on p "for skincare benefits. The precise temperature control, infrared wavelengths, a…" at bounding box center [843, 552] width 1077 height 26
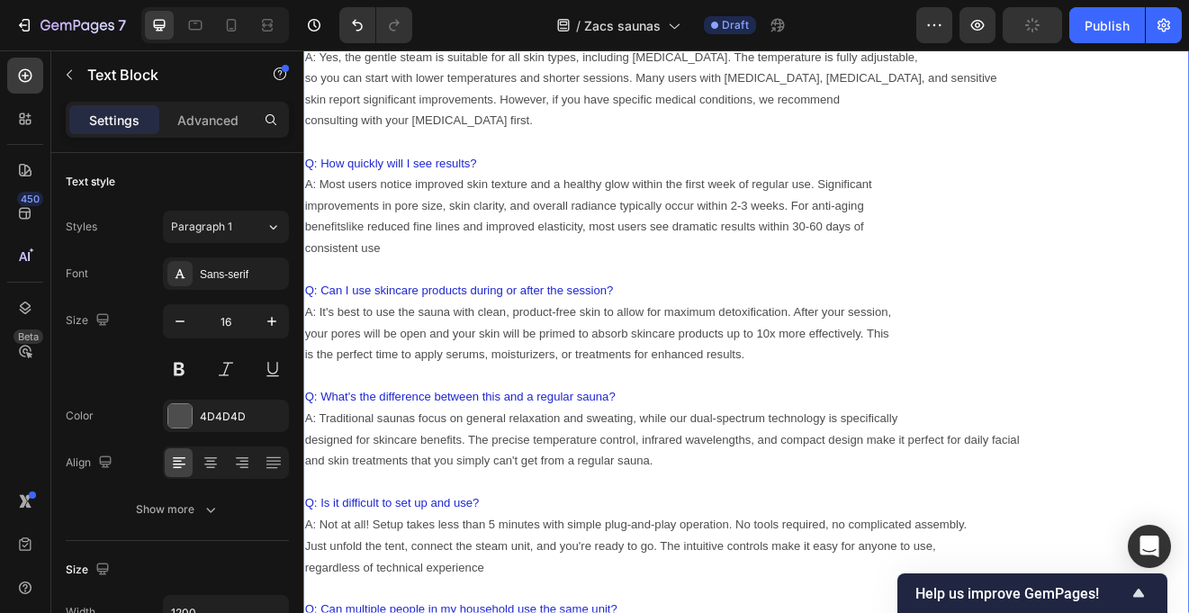
click at [1038, 523] on p "designed for skincare benefits. The precise temperature control, infrared wavel…" at bounding box center [843, 526] width 1077 height 26
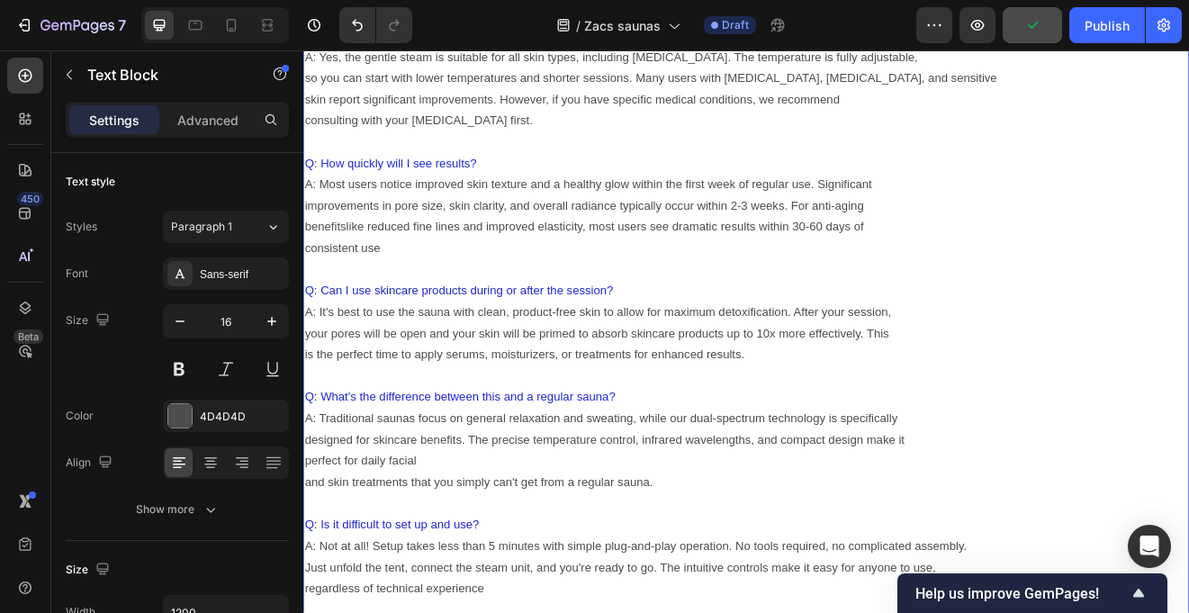
click at [310, 581] on p "and skin treatments that you simply can't get from a regular sauna." at bounding box center [843, 578] width 1077 height 26
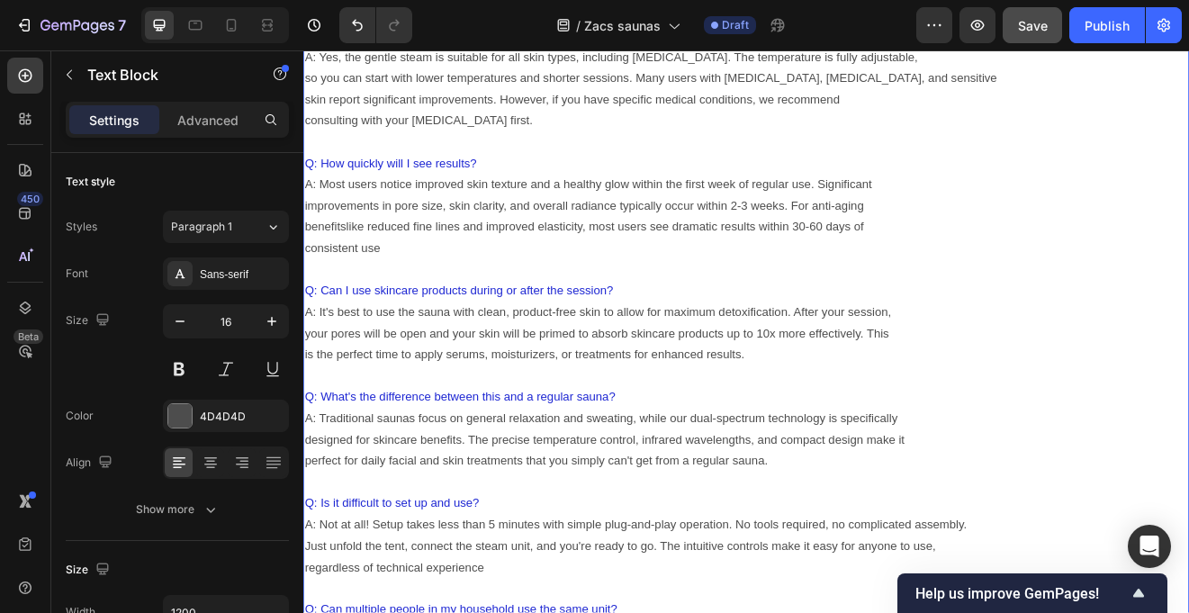
scroll to position [13013, 0]
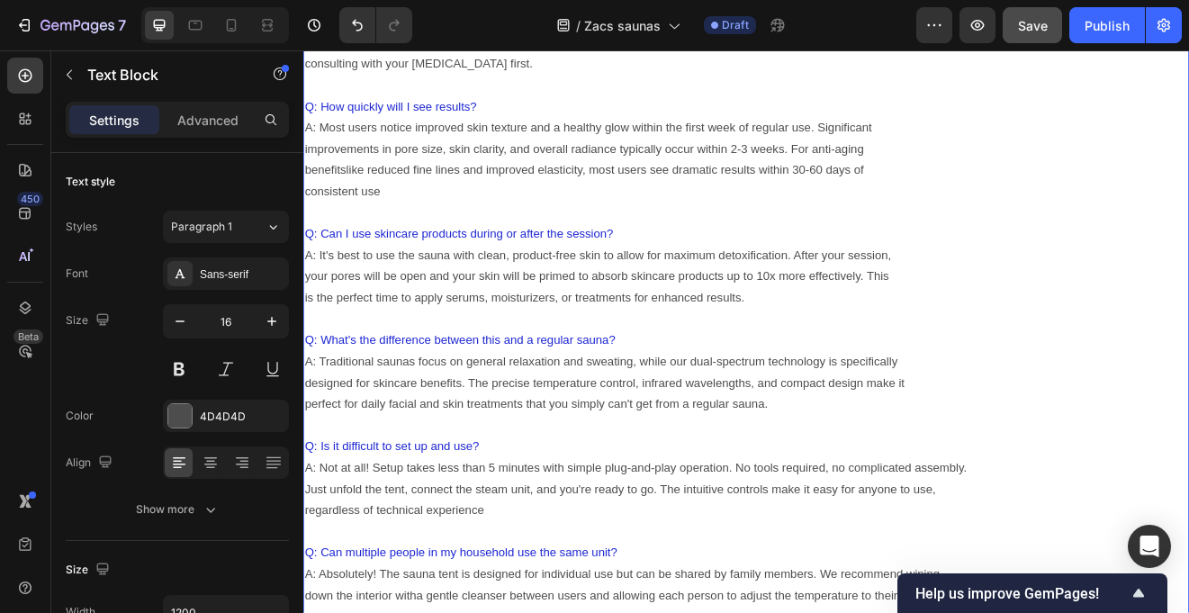
click at [1042, 559] on p "A: Not at all! Setup takes less than 5 minutes with simple plug-and-play operat…" at bounding box center [843, 560] width 1077 height 26
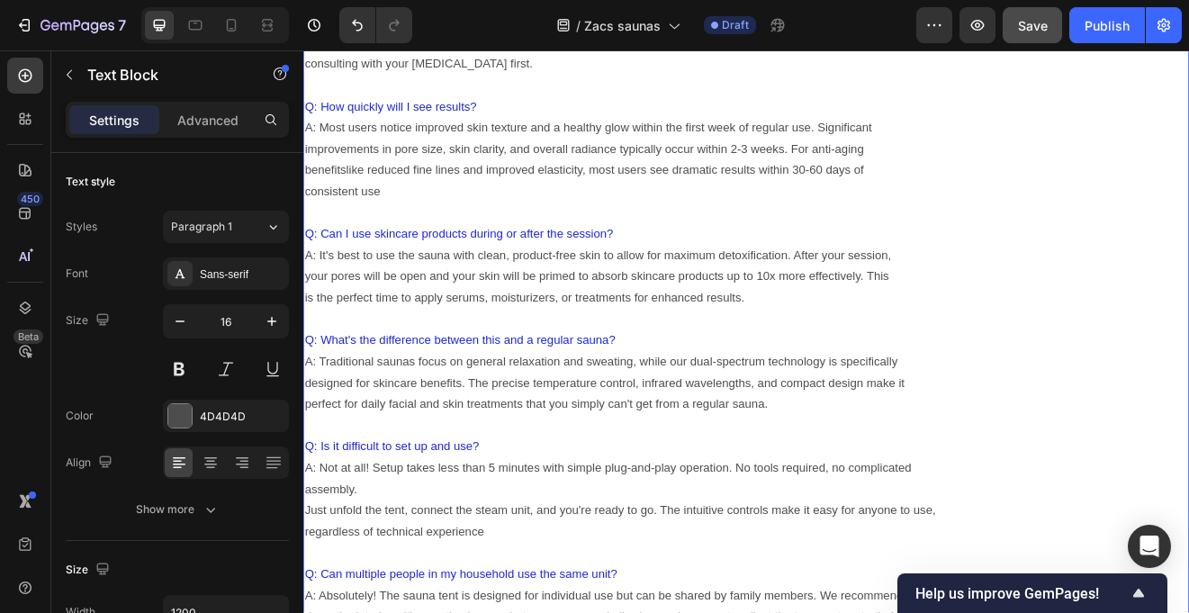
click at [309, 611] on p "Just unfold the tent, connect the steam unit, and you're ready to go. The intui…" at bounding box center [843, 613] width 1077 height 26
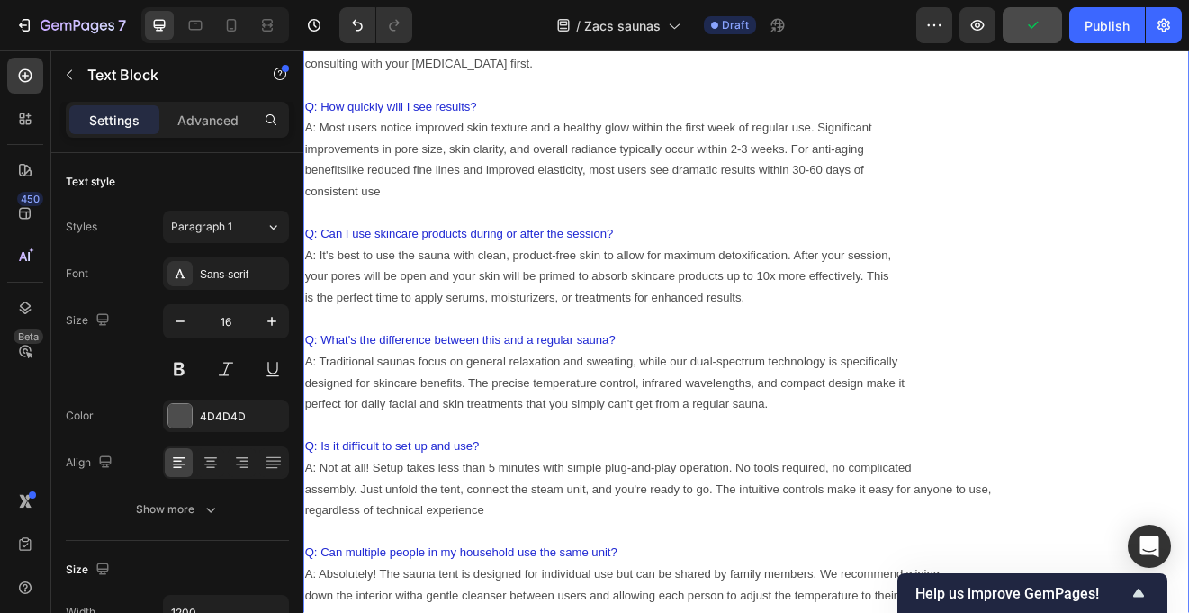
click at [1049, 587] on p "assembly. Just unfold the tent, connect the steam unit, and you're ready to go.…" at bounding box center [843, 586] width 1077 height 26
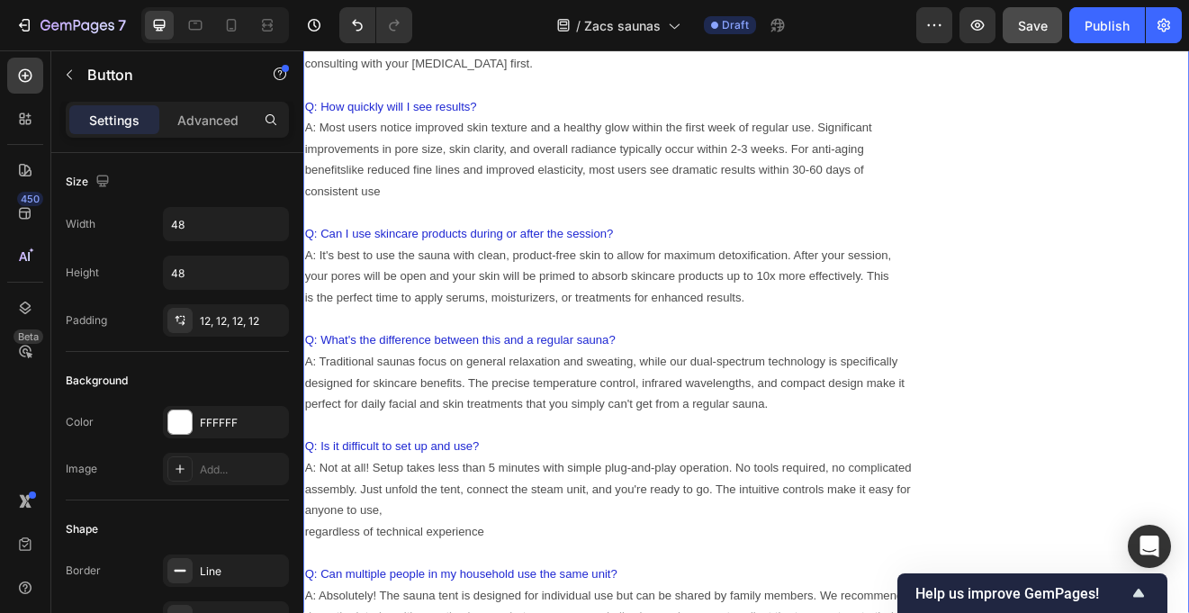
click at [398, 608] on p "anyone to use," at bounding box center [843, 613] width 1077 height 26
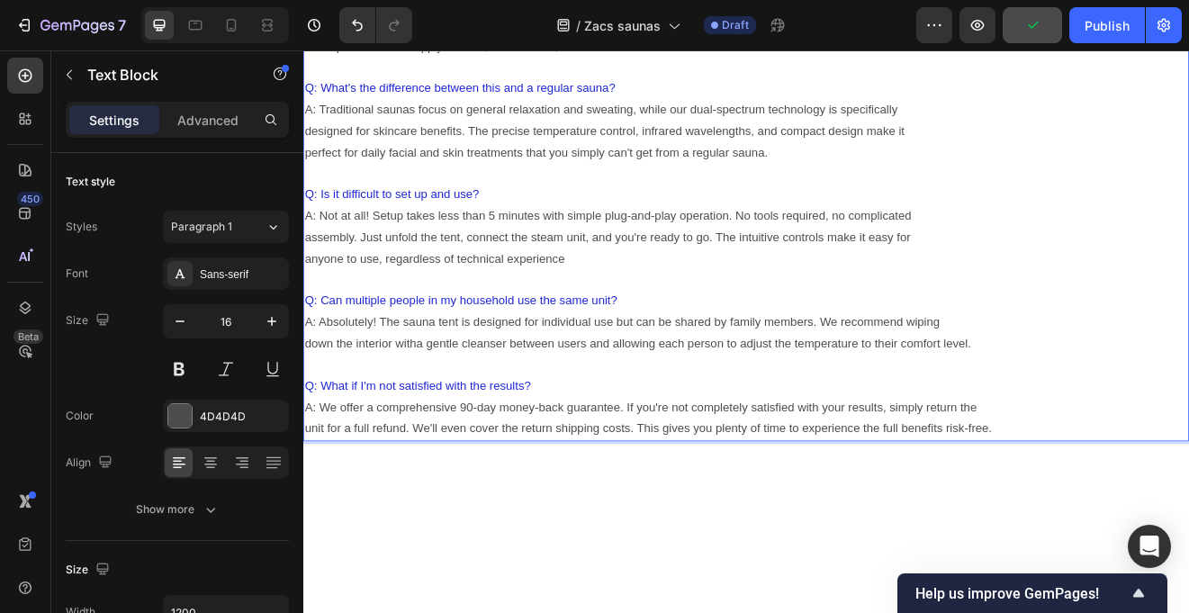
scroll to position [13439, 0]
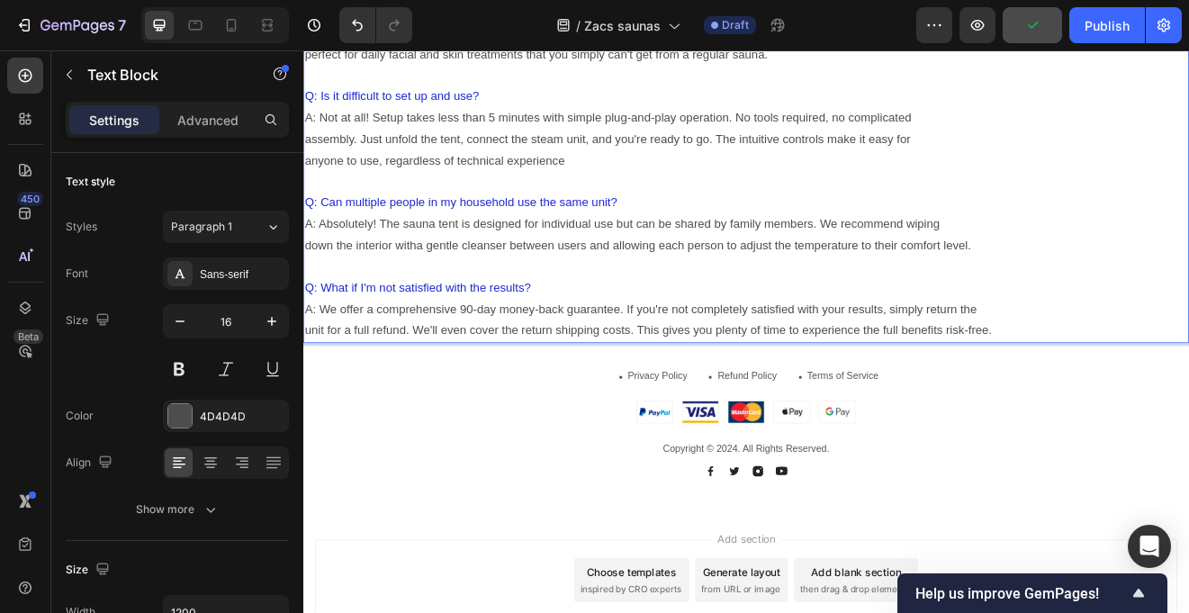
click at [1038, 259] on p "A: Absolutely! The sauna tent is designed for individual use but can be shared …" at bounding box center [843, 263] width 1077 height 26
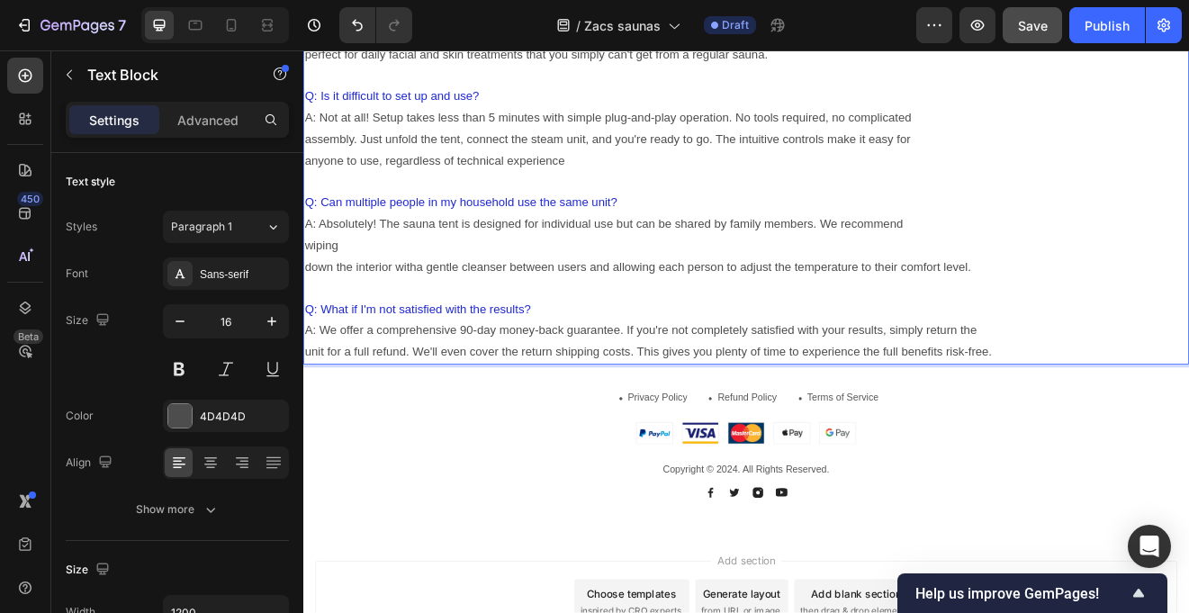
click at [308, 317] on p "down the interior witha gentle cleanser between users and allowing each person …" at bounding box center [843, 315] width 1077 height 26
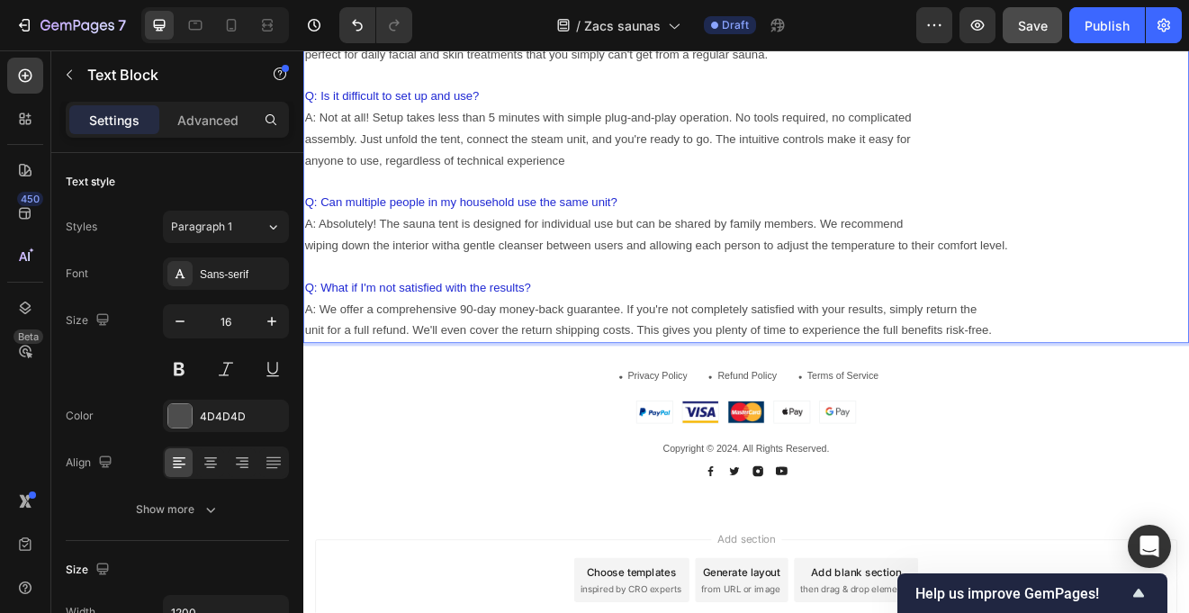
click at [1045, 287] on p "wiping down the interior witha gentle cleanser between users and allowing each …" at bounding box center [843, 289] width 1077 height 26
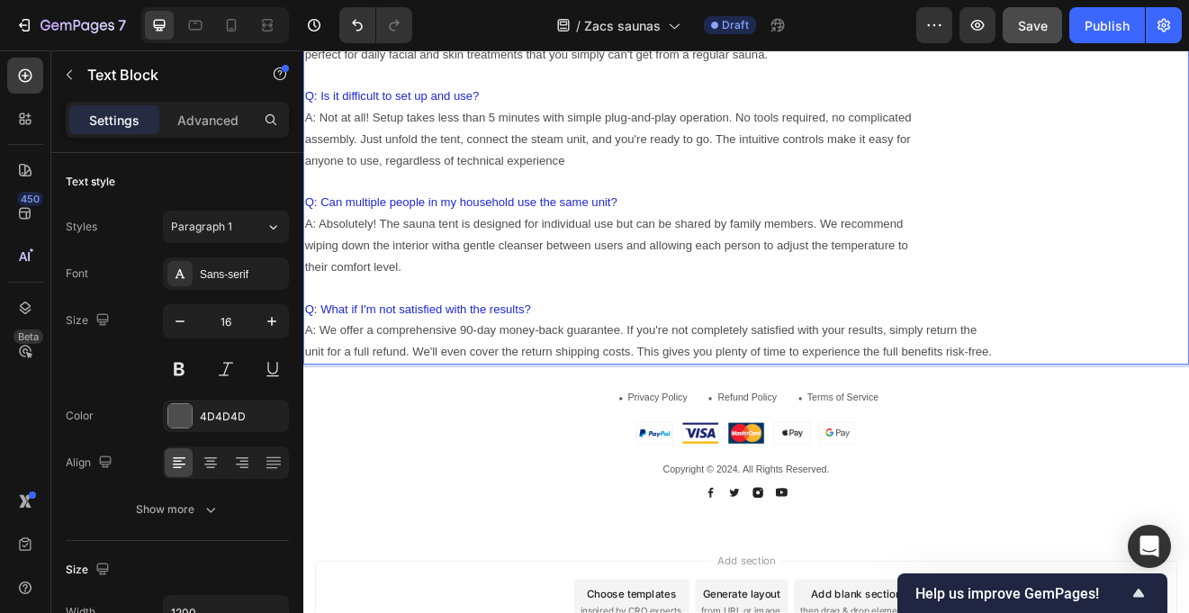
click at [1021, 390] on p "A: We offer a comprehensive 90-day money-back guarantee. If you're not complete…" at bounding box center [843, 393] width 1077 height 26
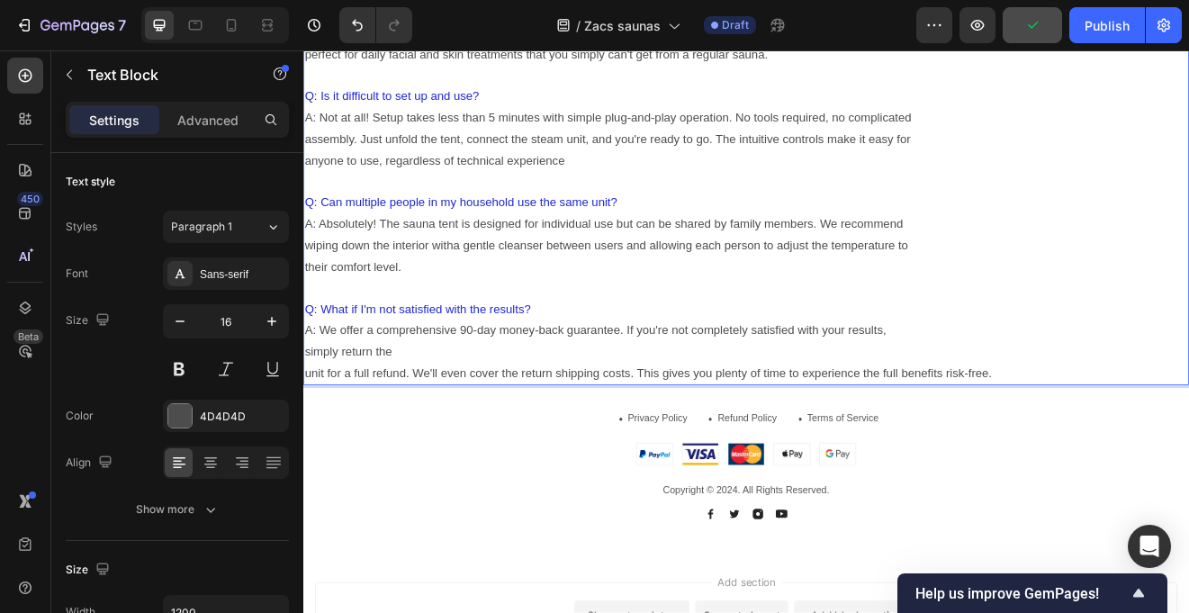
click at [307, 445] on p "unit for a full refund. We'll even cover the return shipping costs. This gives …" at bounding box center [843, 445] width 1077 height 26
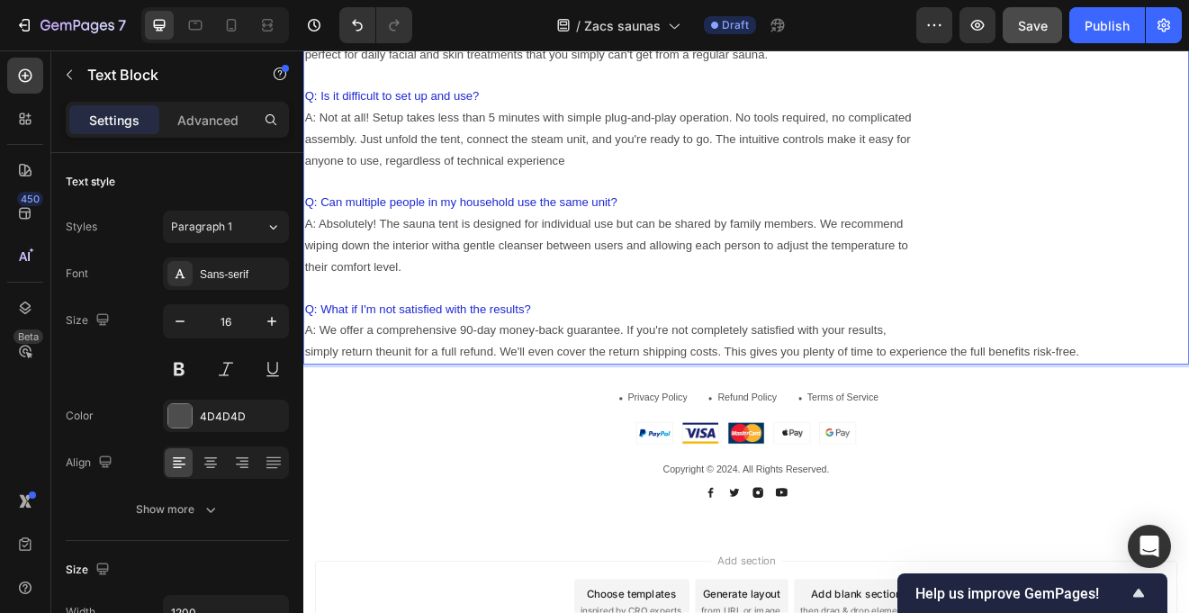
click at [1016, 420] on p "simply return theunit for a full refund. We'll even cover the return shipping c…" at bounding box center [843, 419] width 1077 height 26
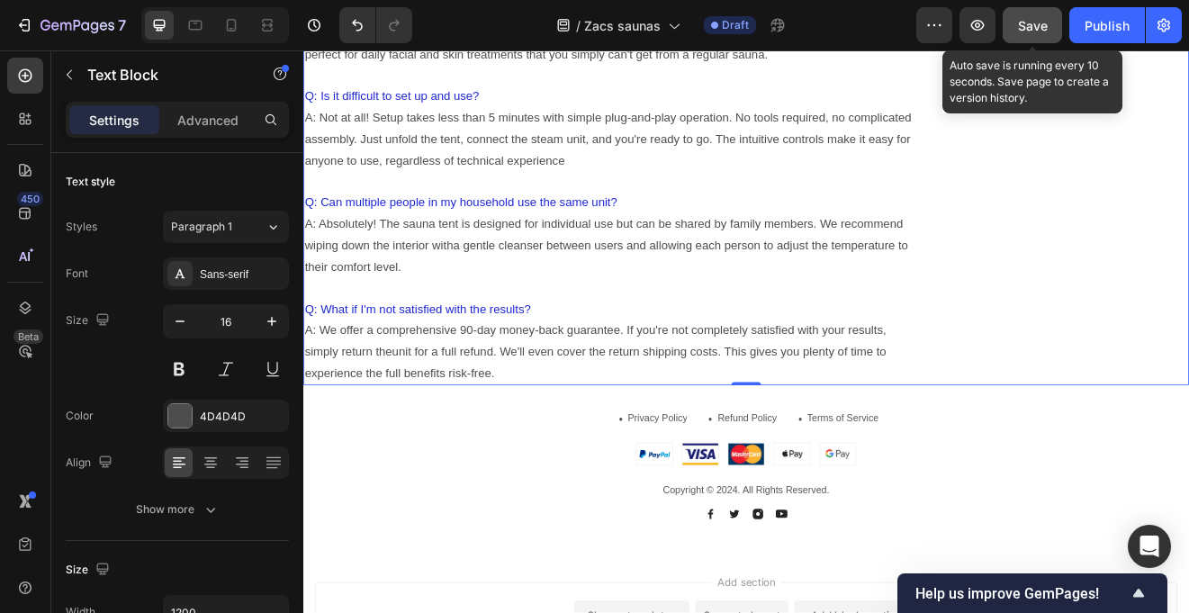
click at [1034, 25] on span "Save" at bounding box center [1033, 25] width 30 height 15
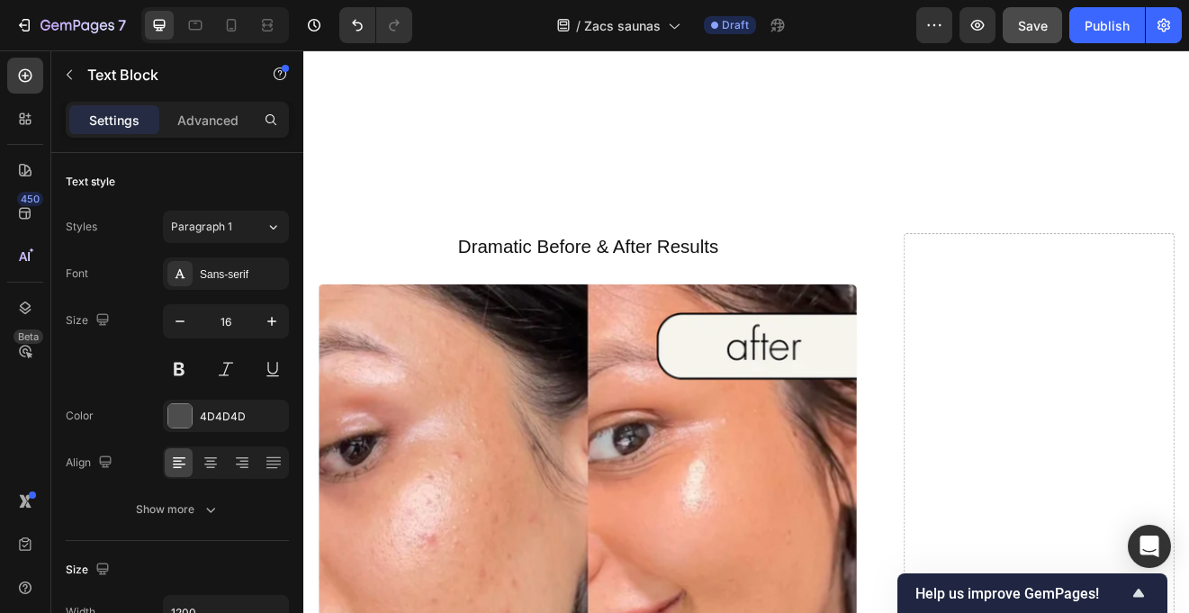
scroll to position [5019, 0]
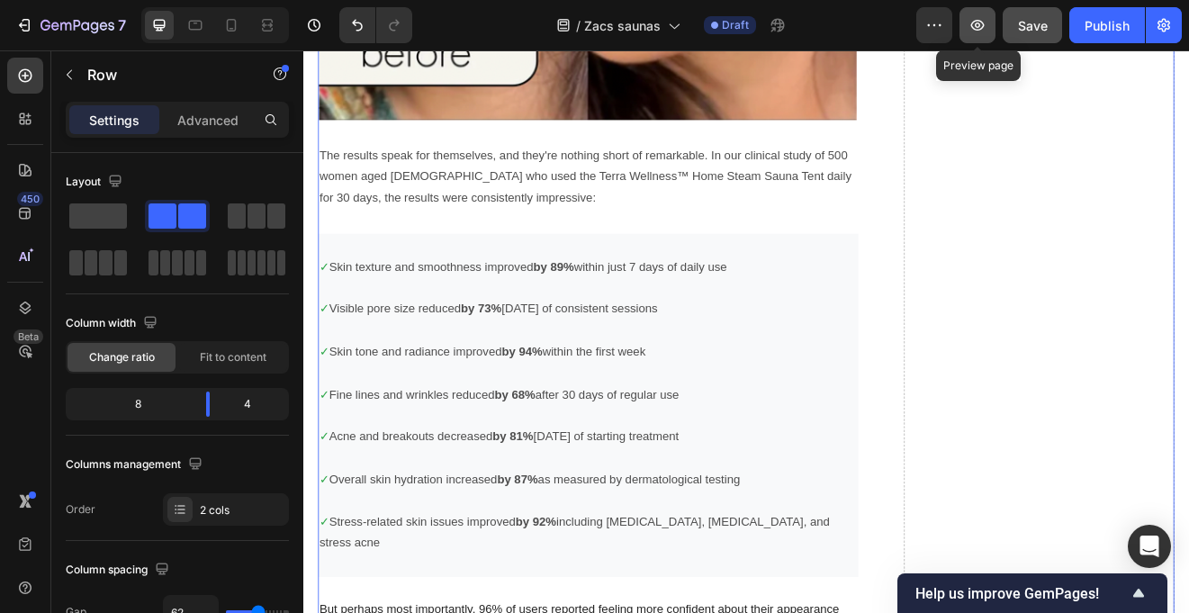
click at [979, 21] on icon "button" at bounding box center [978, 25] width 14 height 11
